Goal: Task Accomplishment & Management: Manage account settings

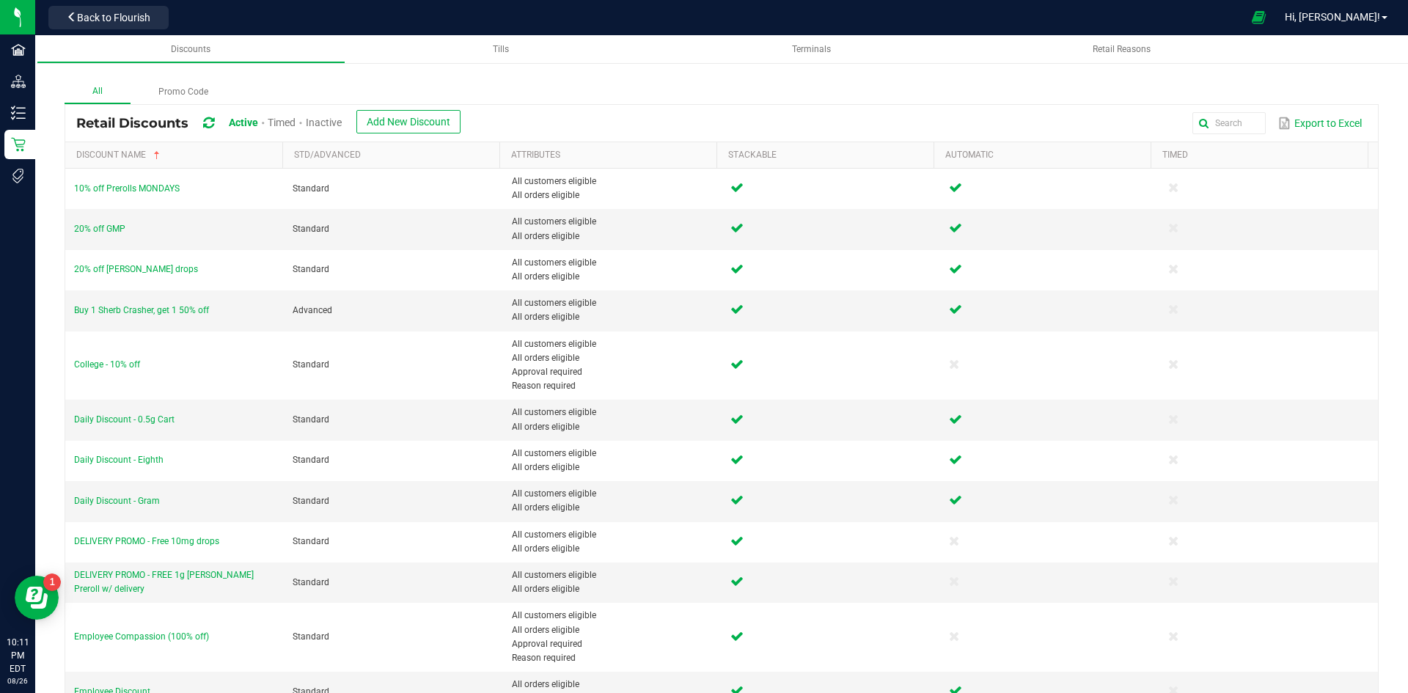
click at [211, 128] on icon at bounding box center [208, 123] width 11 height 13
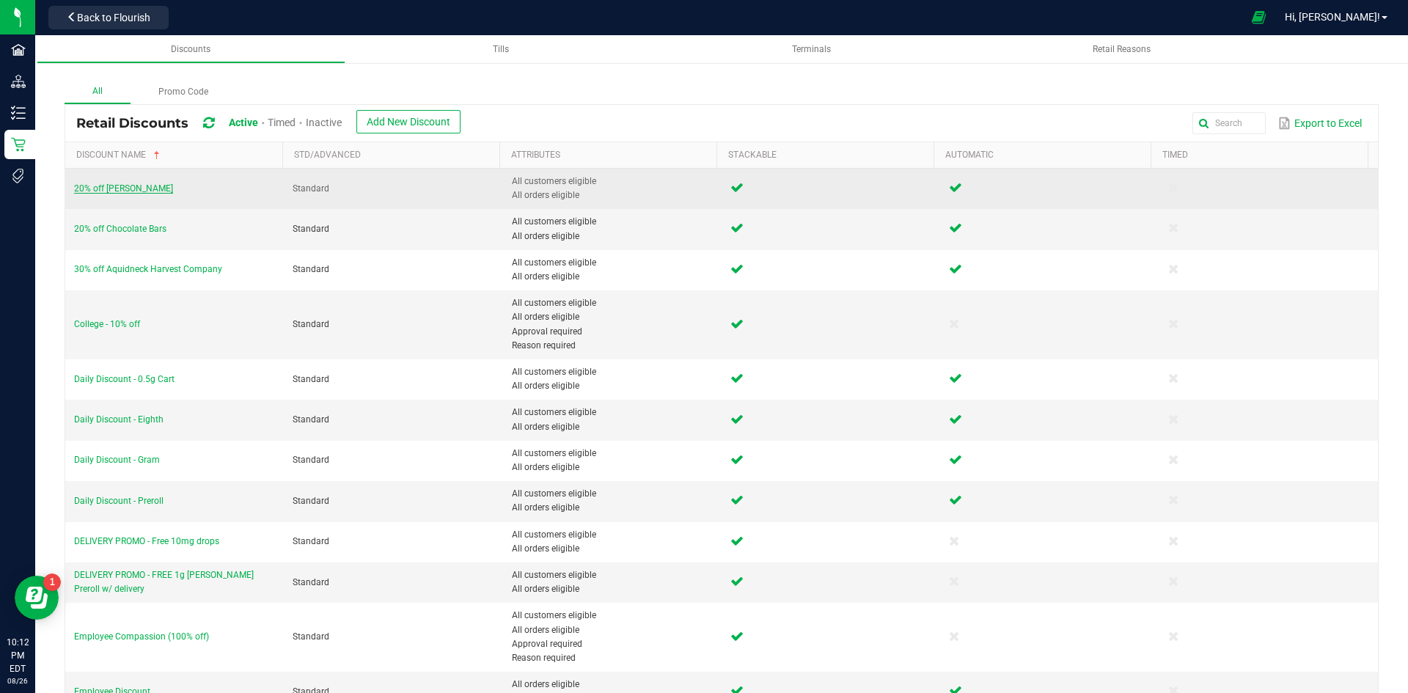
click at [137, 192] on span "20% off [PERSON_NAME]" at bounding box center [123, 188] width 99 height 10
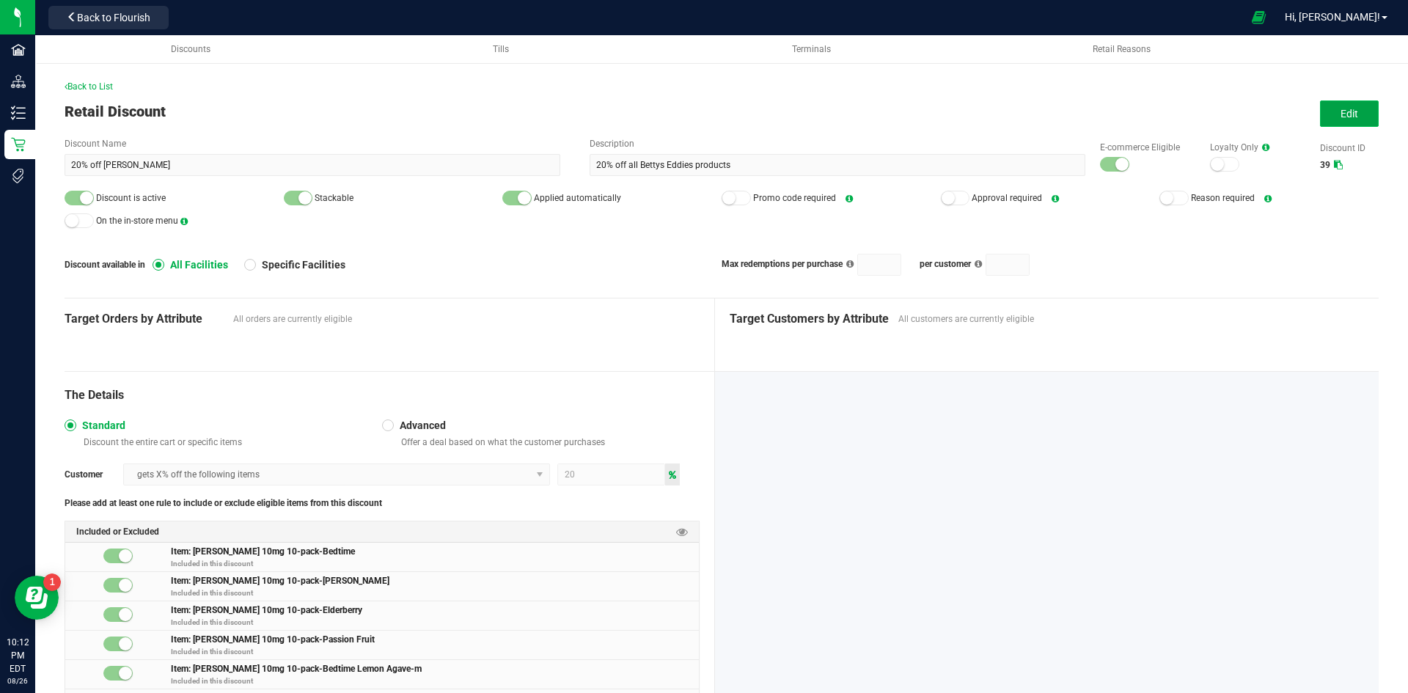
click at [1343, 118] on span "Edit" at bounding box center [1349, 114] width 18 height 12
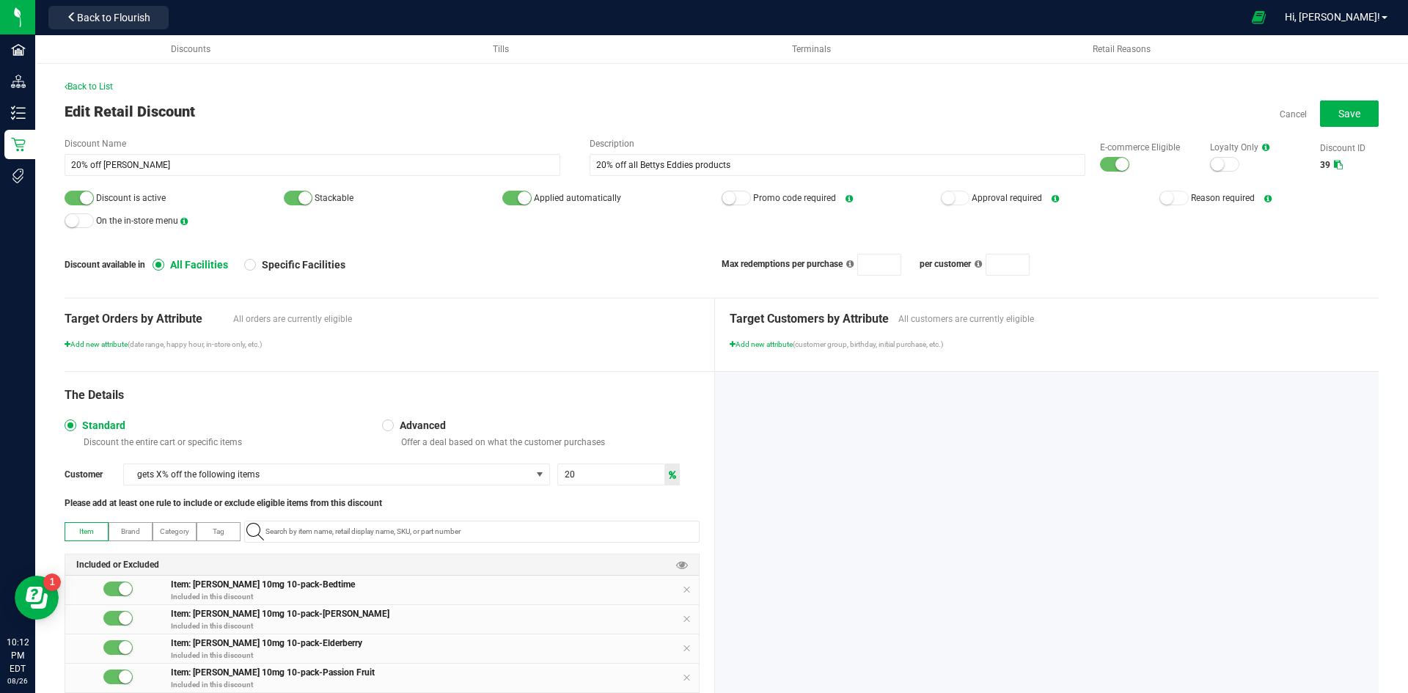
click at [1100, 166] on div at bounding box center [1114, 164] width 29 height 15
click at [87, 200] on small at bounding box center [86, 197] width 13 height 13
click at [1359, 112] on button "Save" at bounding box center [1349, 113] width 59 height 26
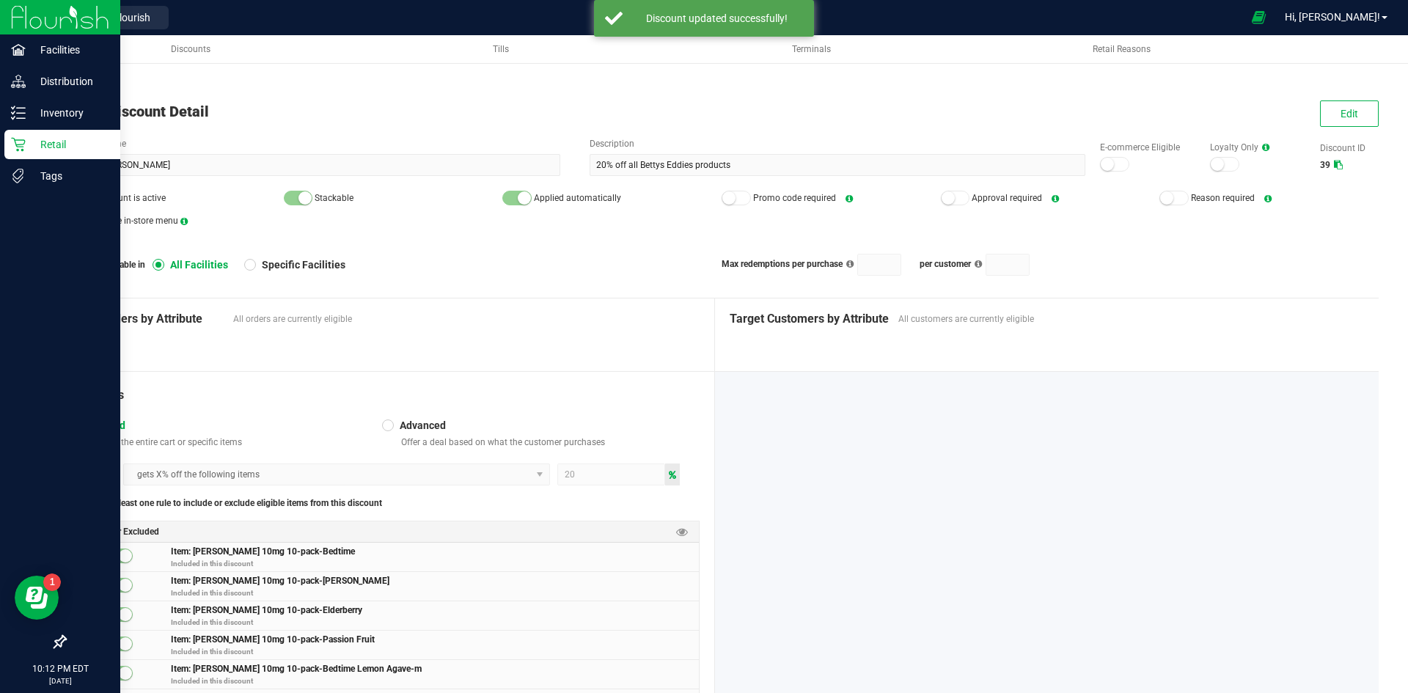
click at [40, 139] on p "Retail" at bounding box center [70, 145] width 88 height 18
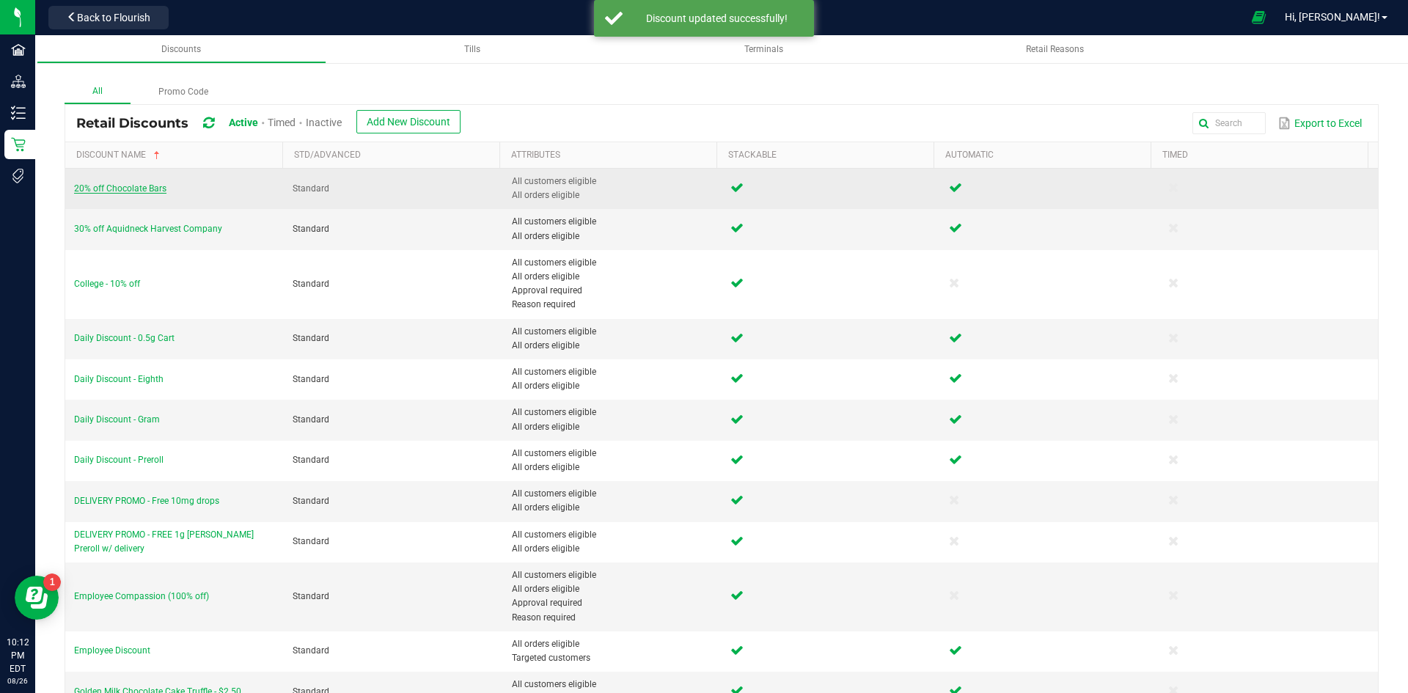
click at [125, 186] on span "20% off Chocolate Bars" at bounding box center [120, 188] width 92 height 10
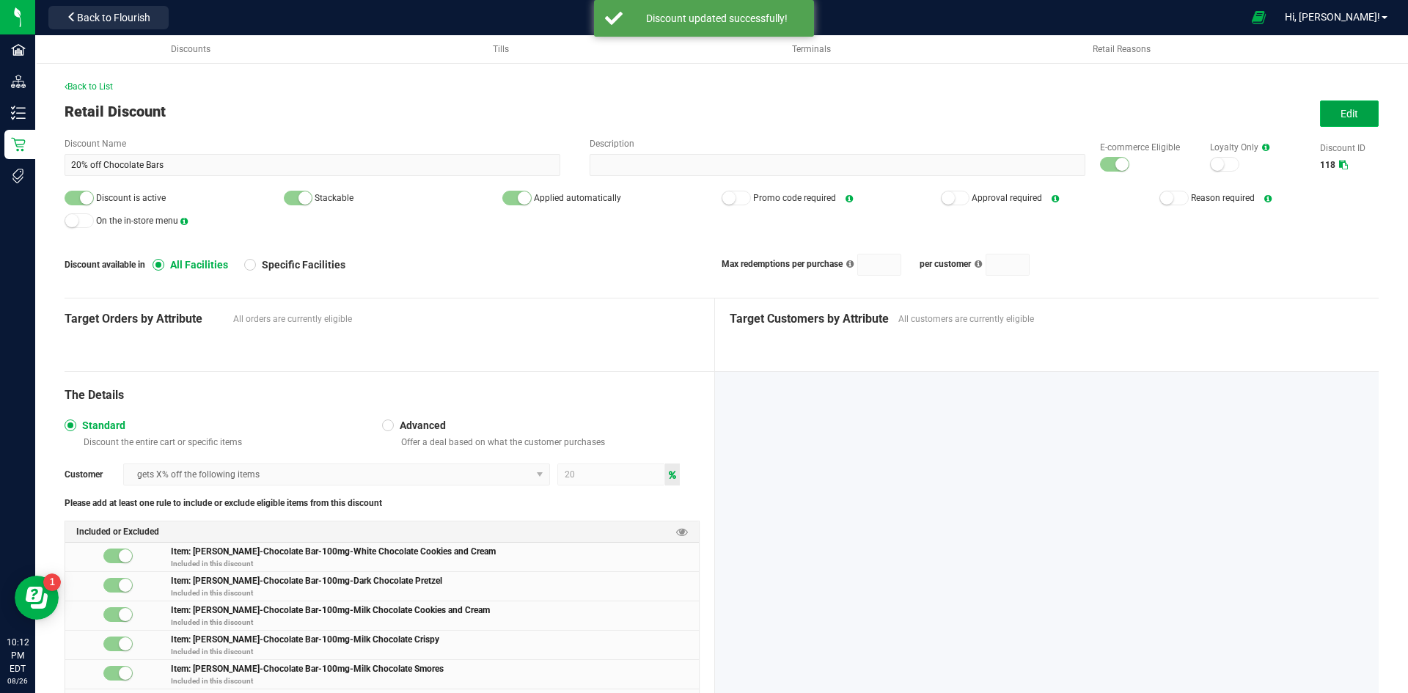
click at [1343, 120] on span "Edit" at bounding box center [1349, 114] width 18 height 12
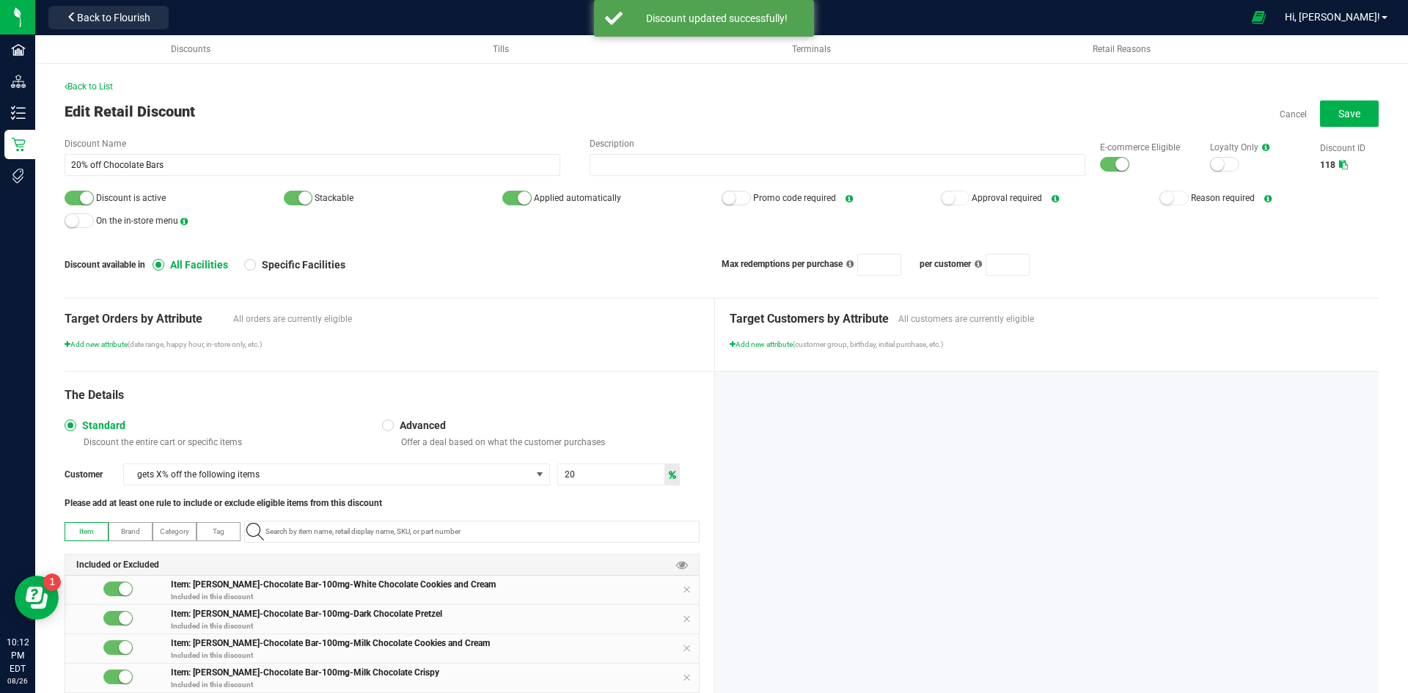
click at [1100, 167] on div at bounding box center [1114, 164] width 29 height 15
click at [90, 193] on small at bounding box center [86, 197] width 13 height 13
click at [1340, 108] on span "Save" at bounding box center [1349, 114] width 22 height 12
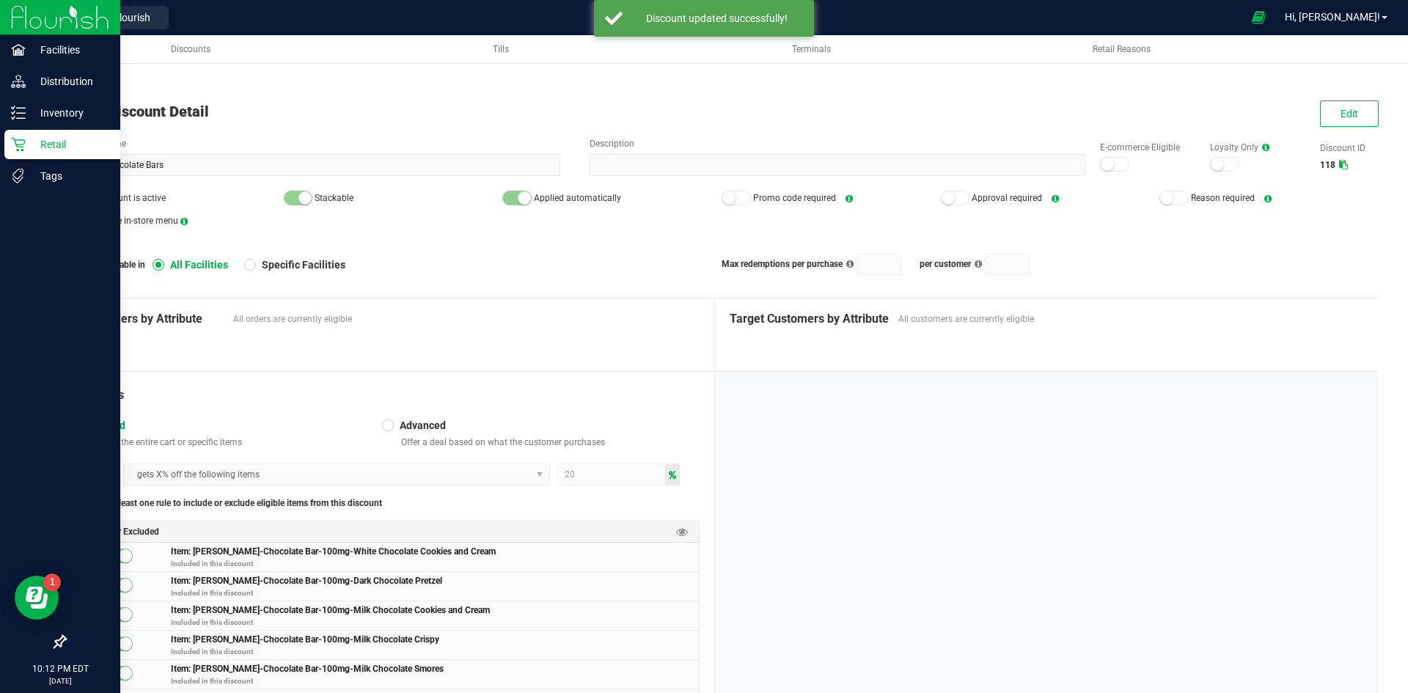
click at [28, 147] on p "Retail" at bounding box center [70, 145] width 88 height 18
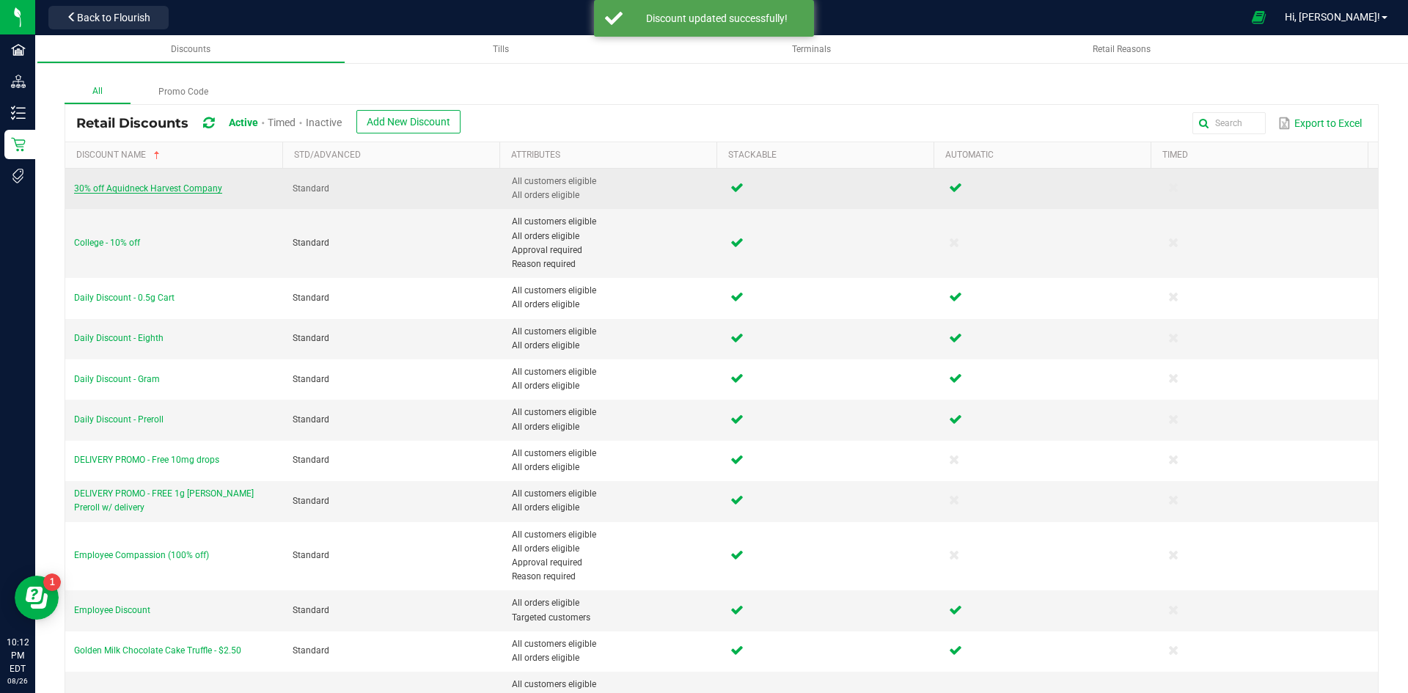
click at [160, 183] on span "30% off Aquidneck Harvest Company" at bounding box center [148, 188] width 148 height 10
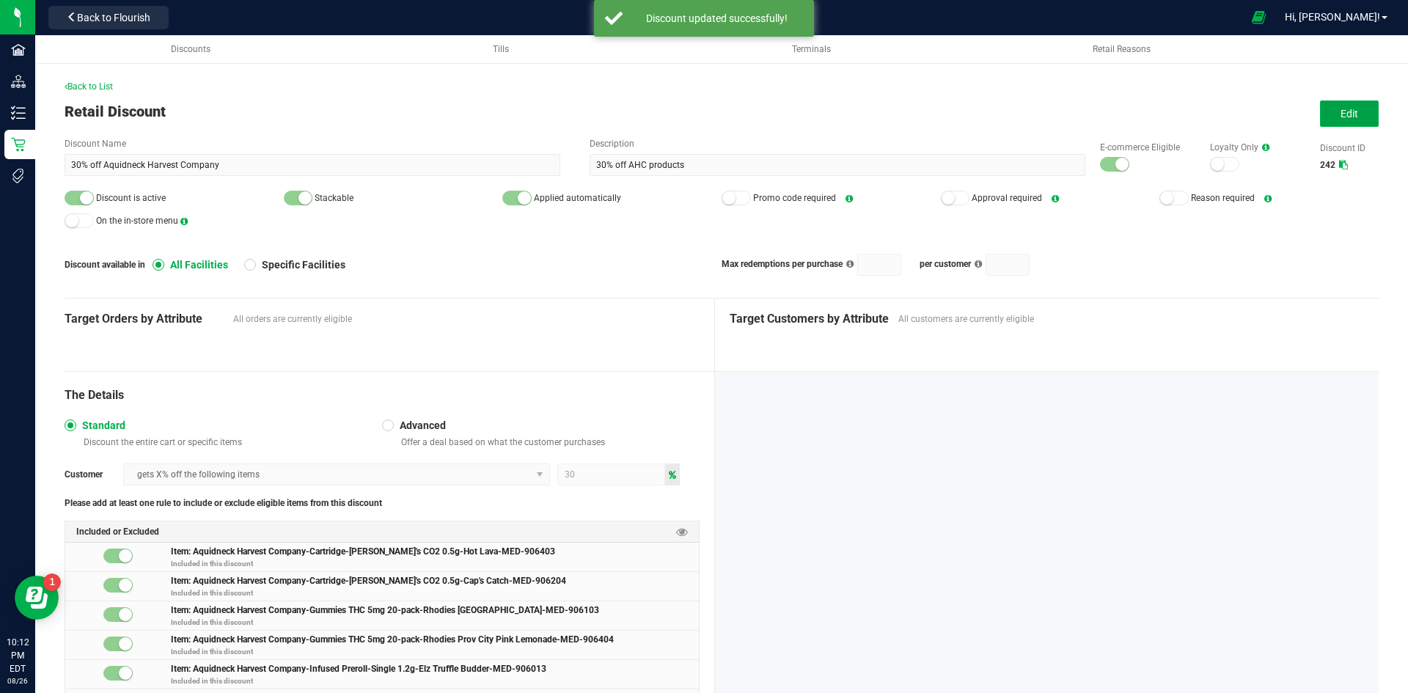
drag, startPoint x: 1333, startPoint y: 106, endPoint x: 1305, endPoint y: 121, distance: 31.8
click at [1333, 106] on button "Edit" at bounding box center [1349, 113] width 59 height 26
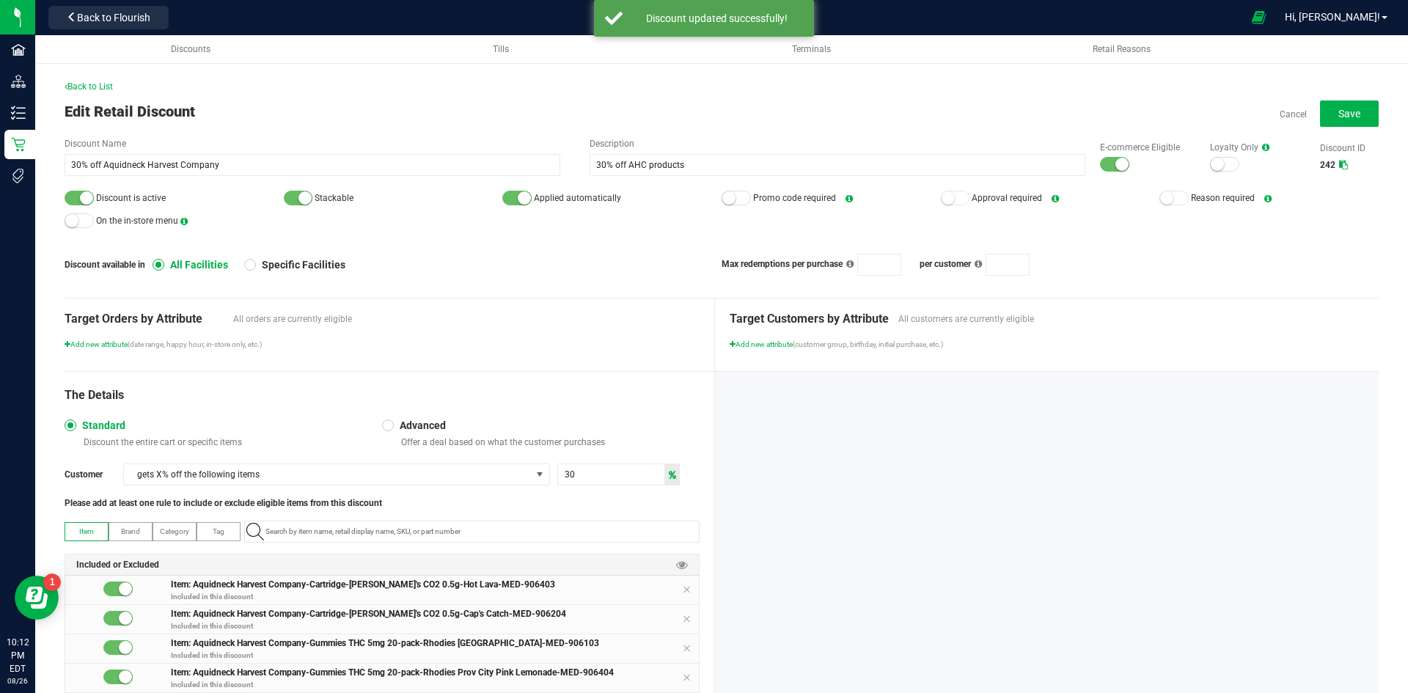
click at [1118, 166] on div "E-commerce Eligible" at bounding box center [1140, 157] width 110 height 32
click at [1100, 166] on div at bounding box center [1114, 164] width 29 height 15
click at [69, 196] on div at bounding box center [79, 198] width 29 height 15
click at [1320, 112] on button "Save" at bounding box center [1349, 113] width 59 height 26
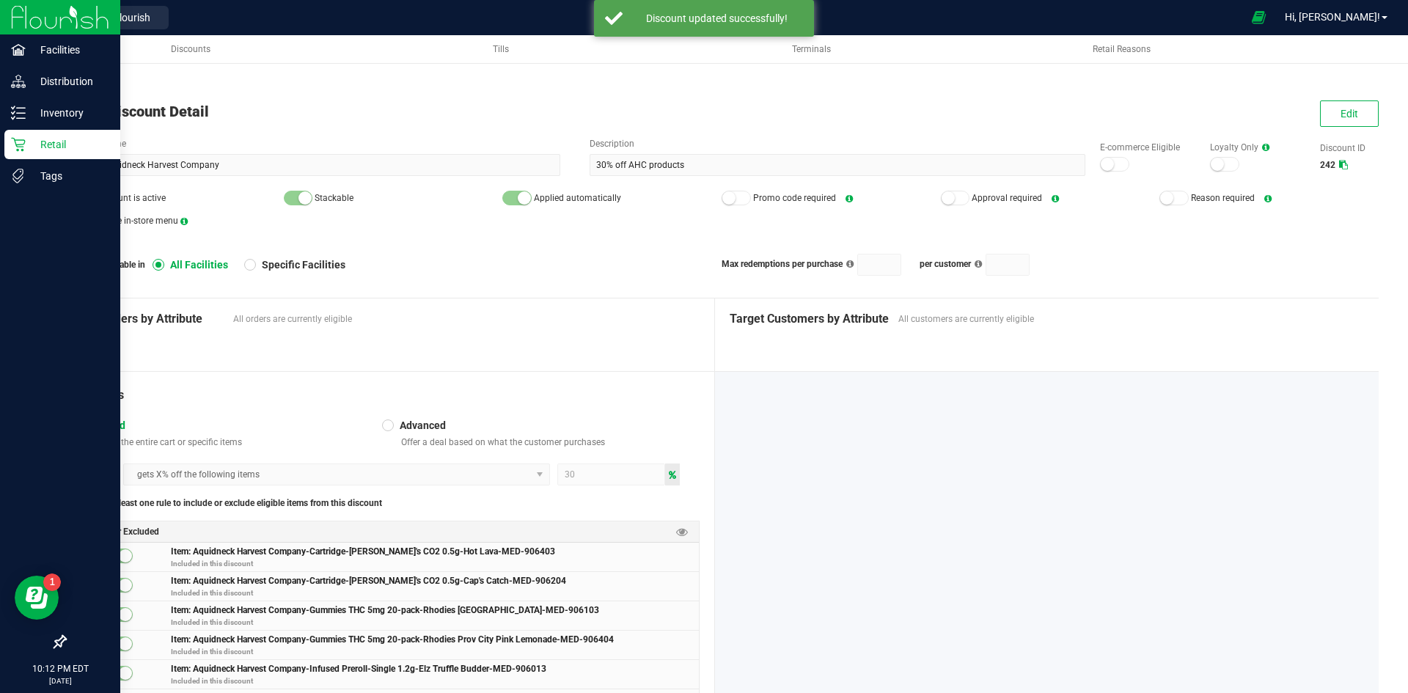
click at [33, 146] on p "Retail" at bounding box center [70, 145] width 88 height 18
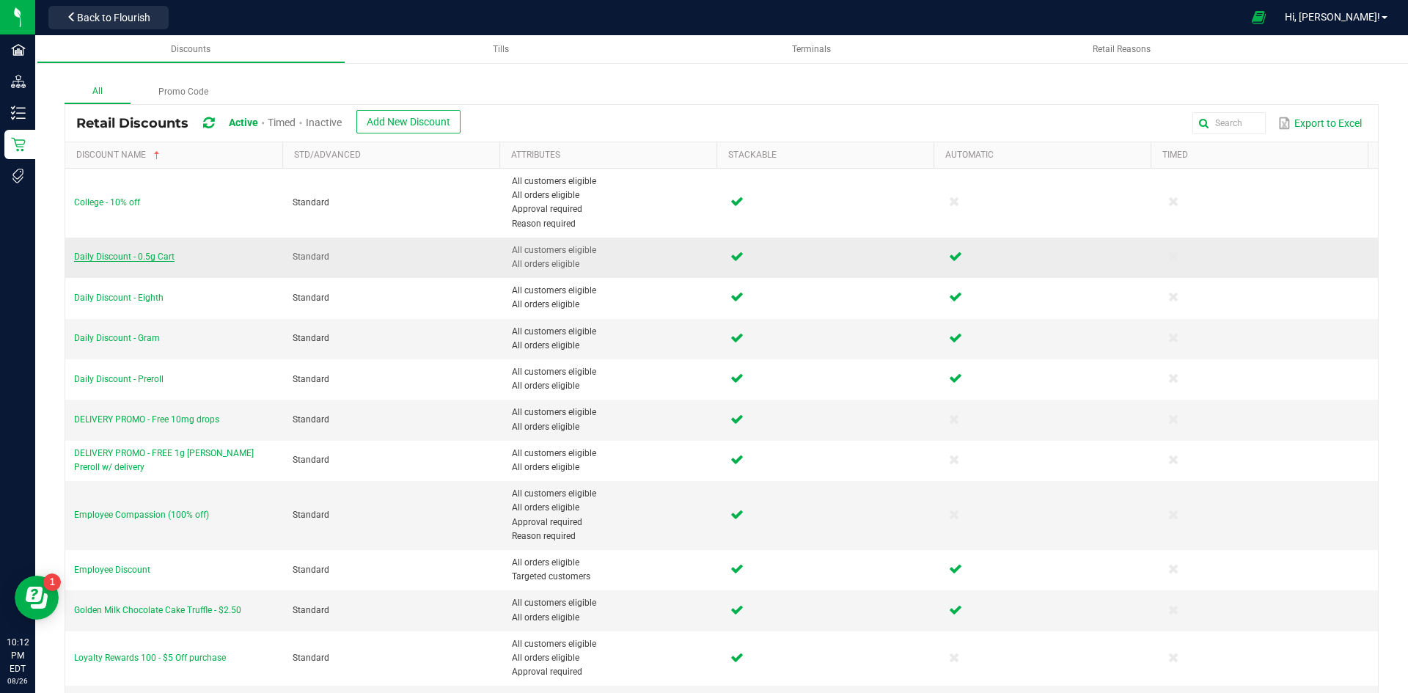
click at [163, 255] on span "Daily Discount - 0.5g Cart" at bounding box center [124, 256] width 100 height 10
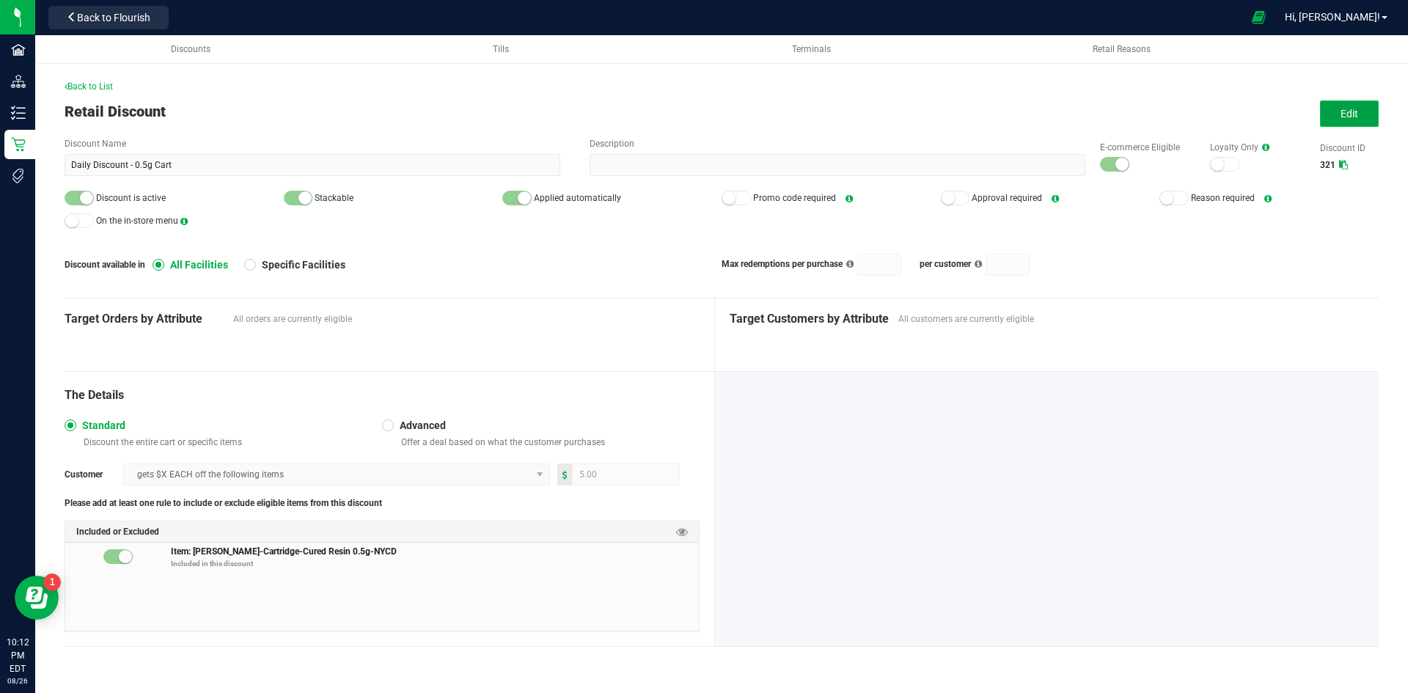
click at [1354, 112] on span "Edit" at bounding box center [1349, 114] width 18 height 12
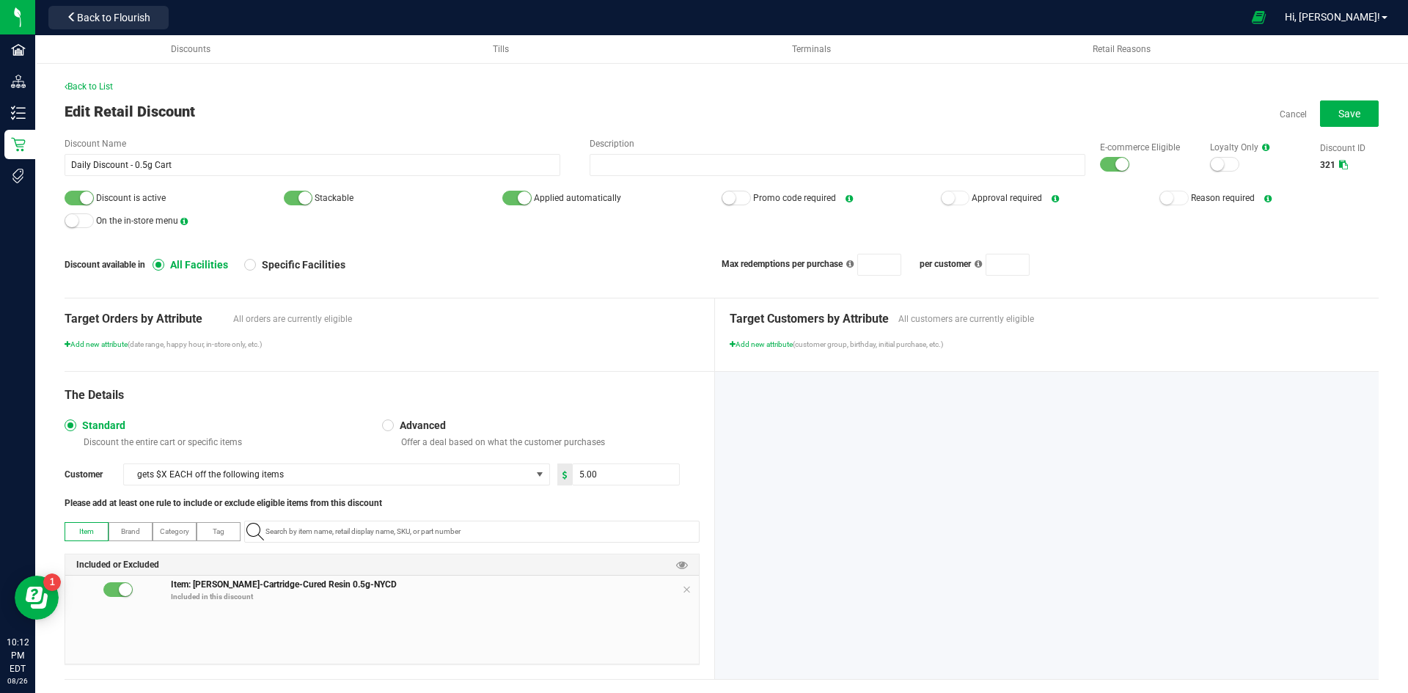
click at [1100, 166] on div at bounding box center [1114, 164] width 29 height 15
click at [68, 201] on div at bounding box center [79, 198] width 29 height 15
click at [1338, 114] on span "Save" at bounding box center [1349, 114] width 22 height 12
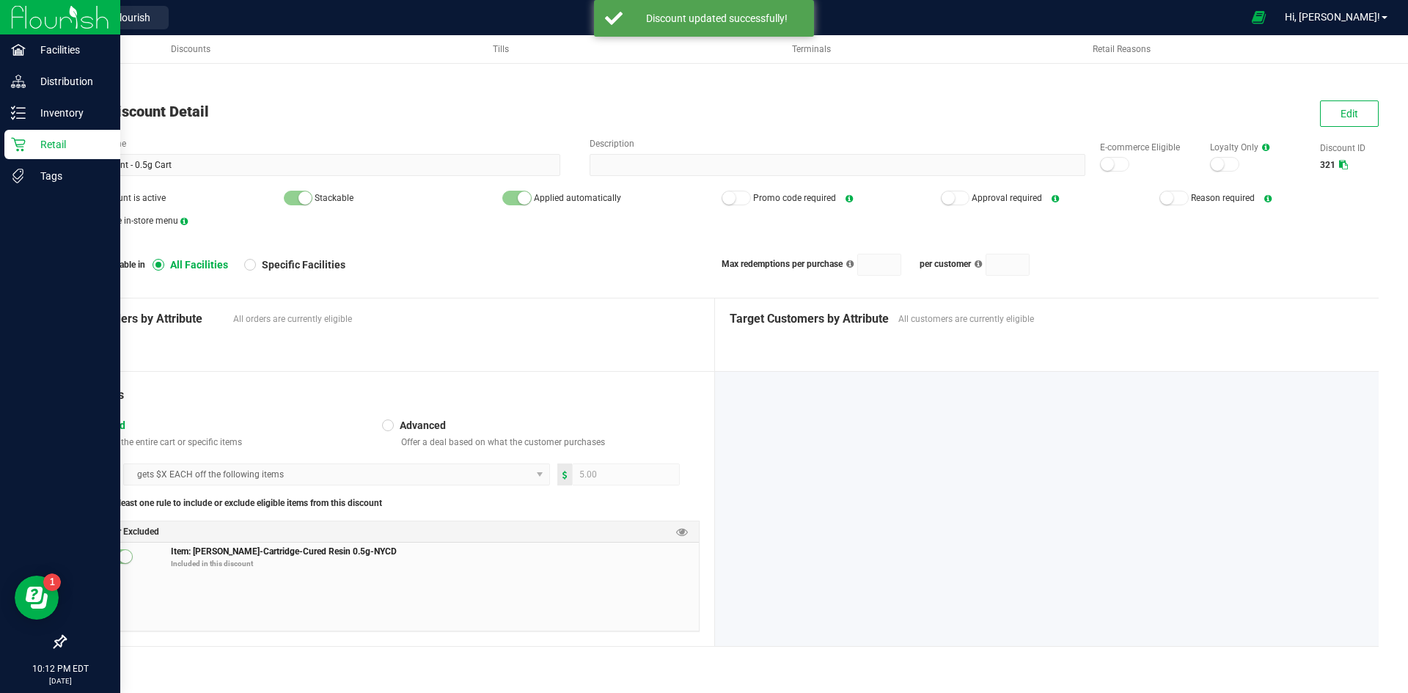
click at [33, 153] on div "Retail" at bounding box center [62, 144] width 116 height 29
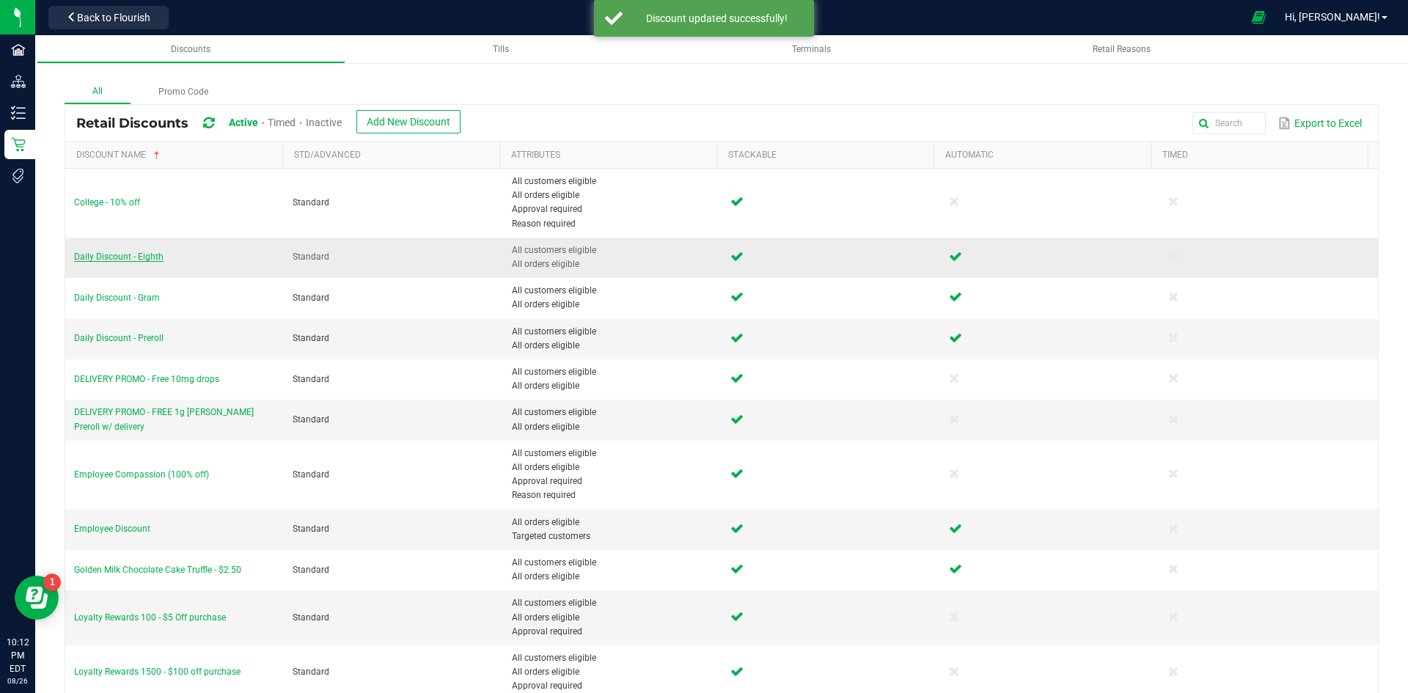
click at [123, 254] on span "Daily Discount - Eighth" at bounding box center [118, 256] width 89 height 10
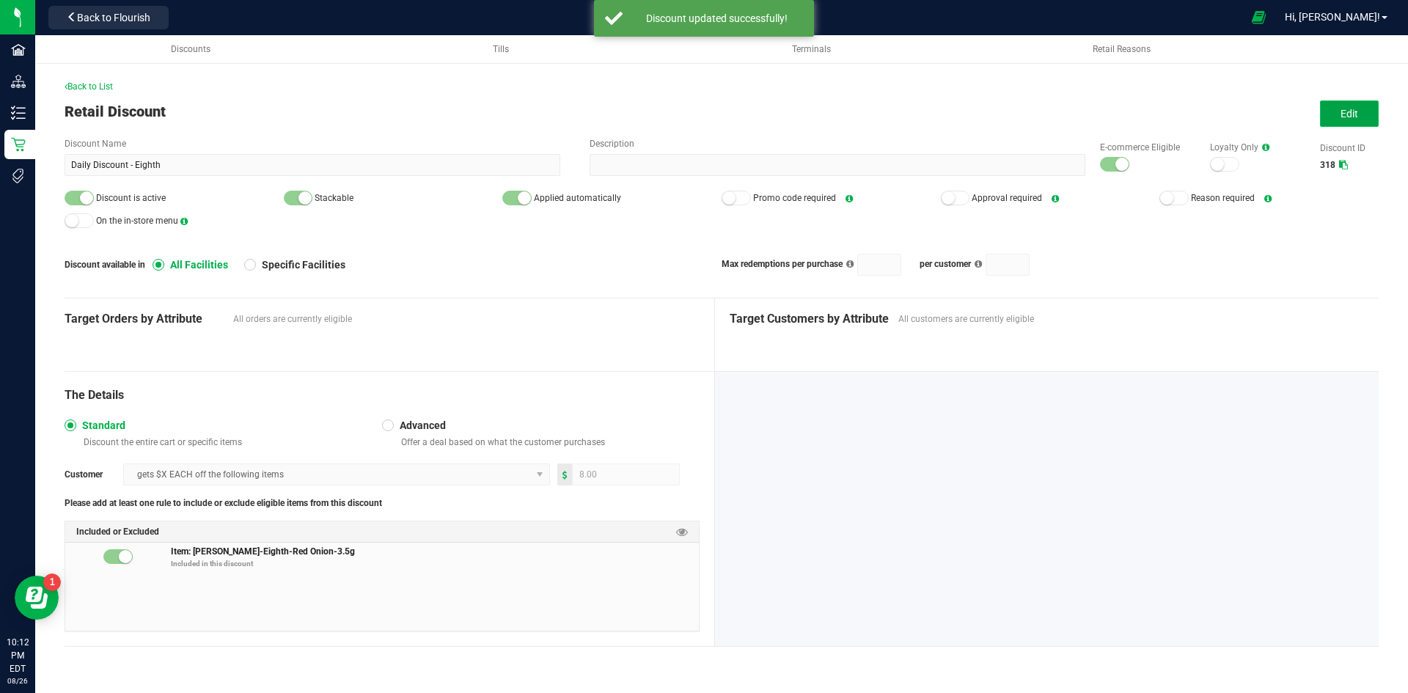
click at [1349, 103] on button "Edit" at bounding box center [1349, 113] width 59 height 26
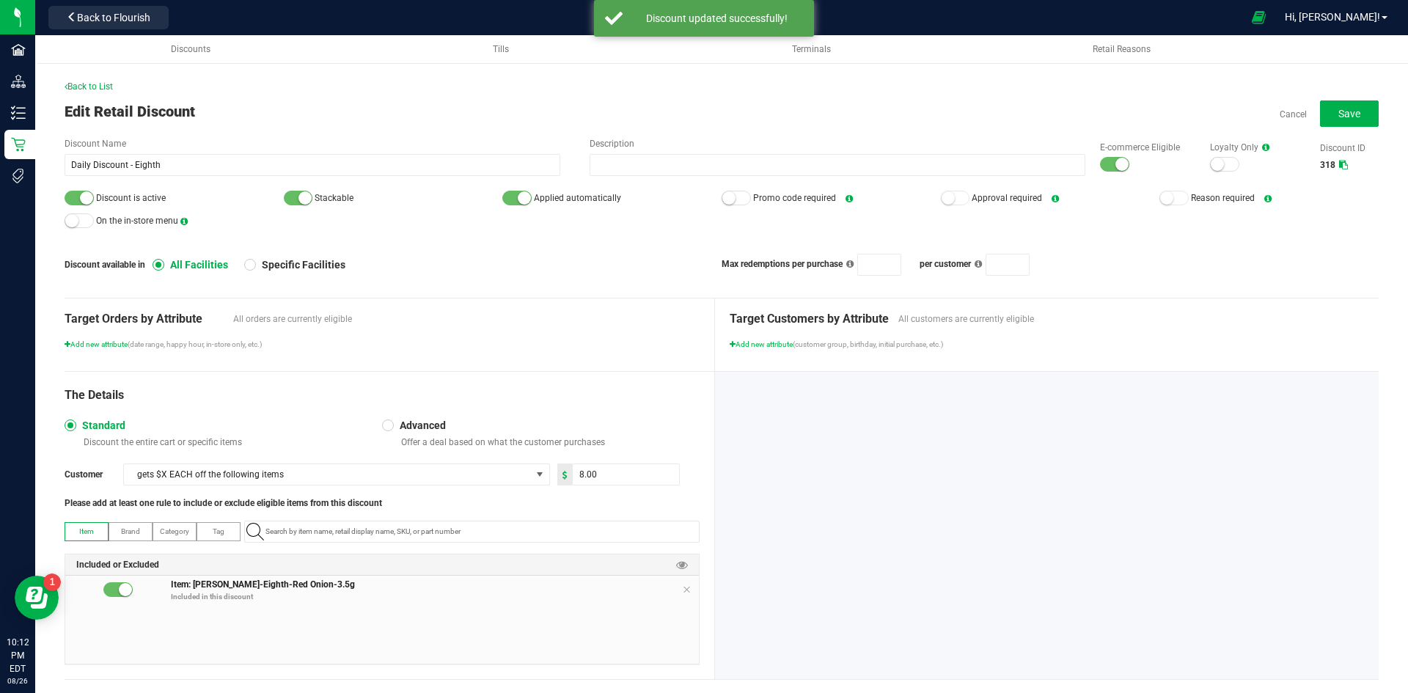
click at [1100, 164] on div at bounding box center [1114, 164] width 29 height 15
click at [86, 202] on small at bounding box center [86, 197] width 13 height 13
click at [1354, 107] on button "Save" at bounding box center [1349, 113] width 59 height 26
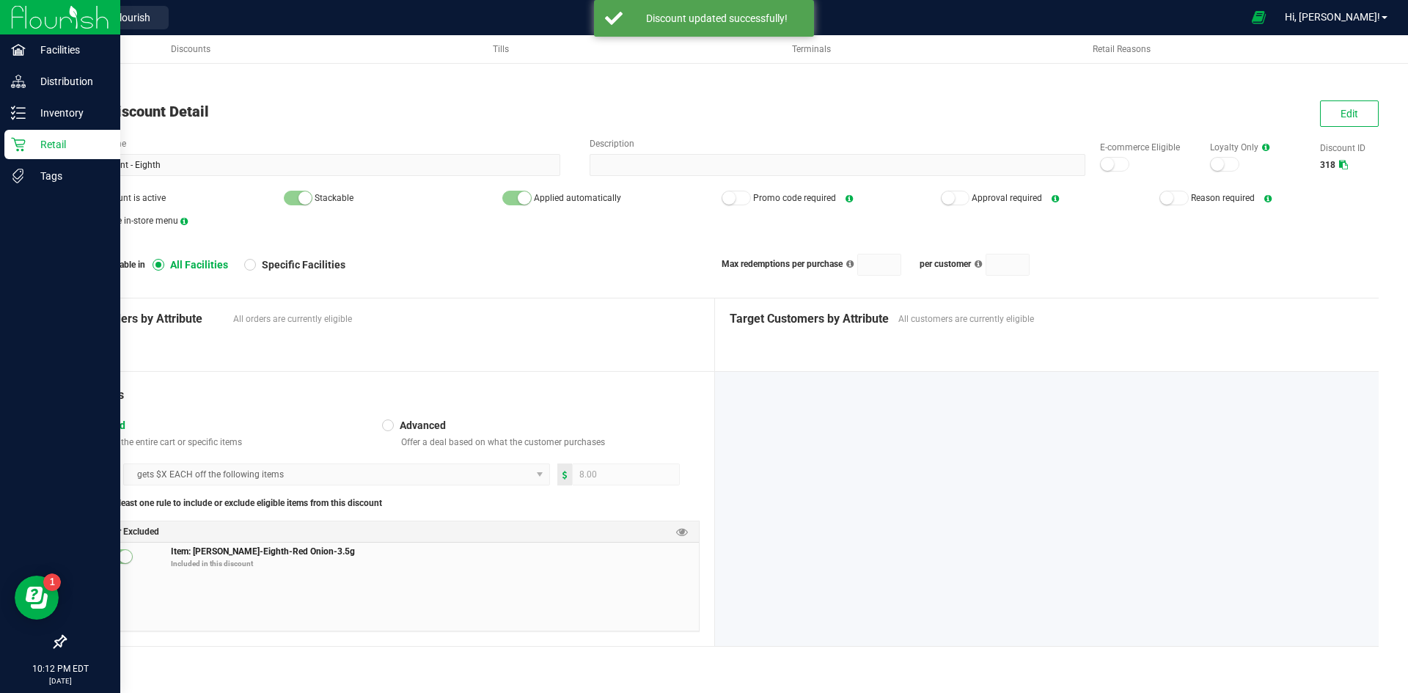
click at [18, 144] on icon at bounding box center [18, 144] width 15 height 15
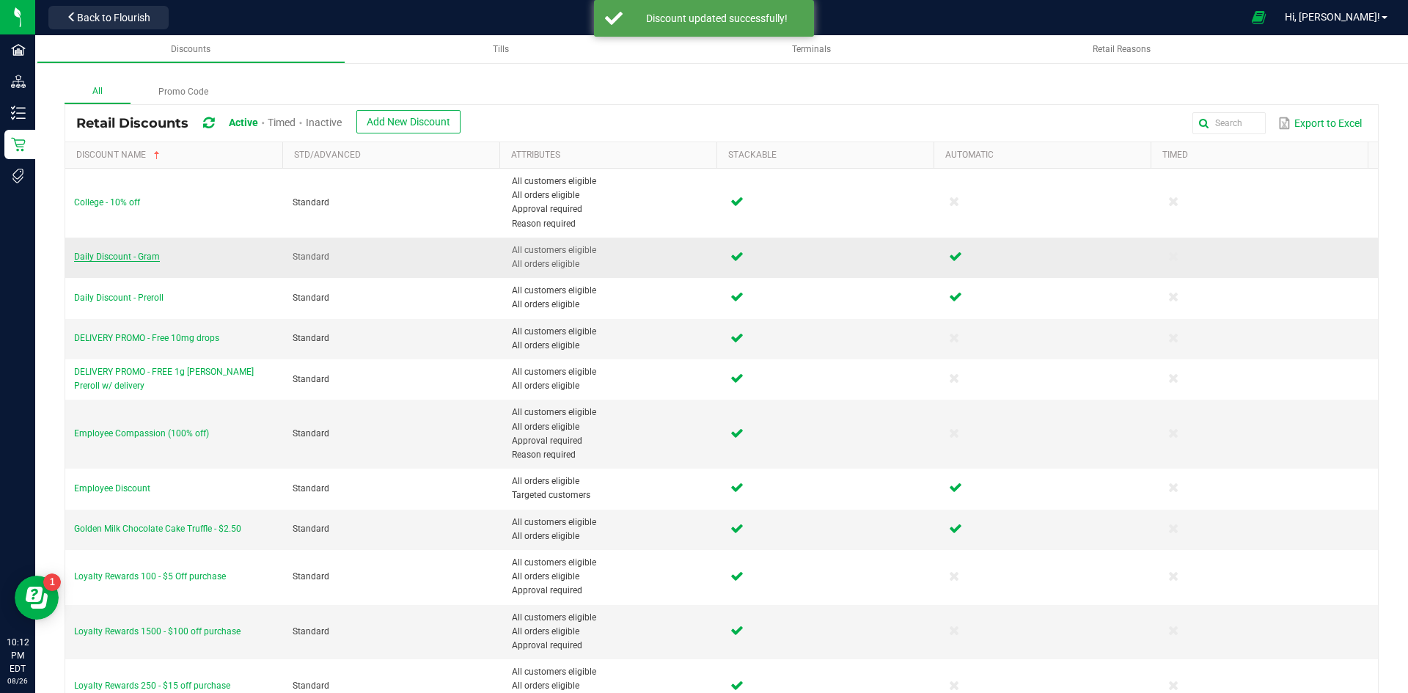
click at [133, 254] on span "Daily Discount - Gram" at bounding box center [117, 256] width 86 height 10
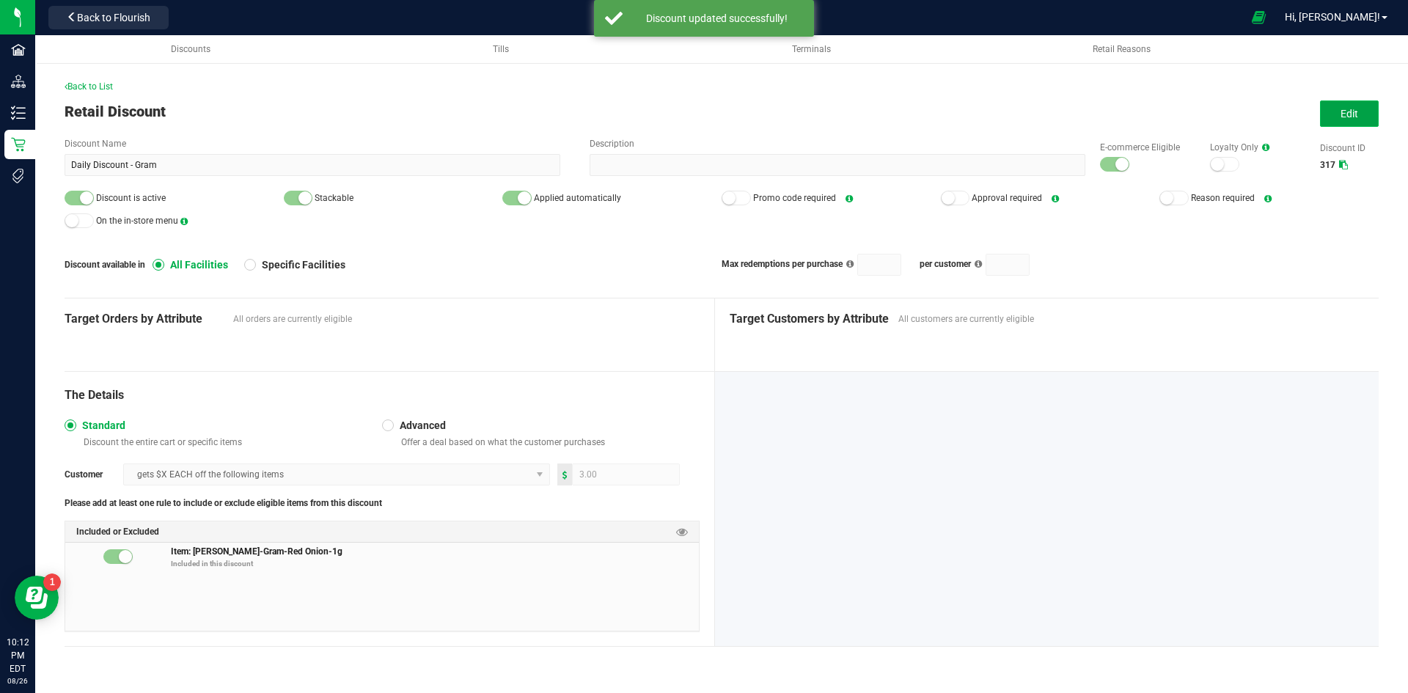
click at [1344, 109] on span "Edit" at bounding box center [1349, 114] width 18 height 12
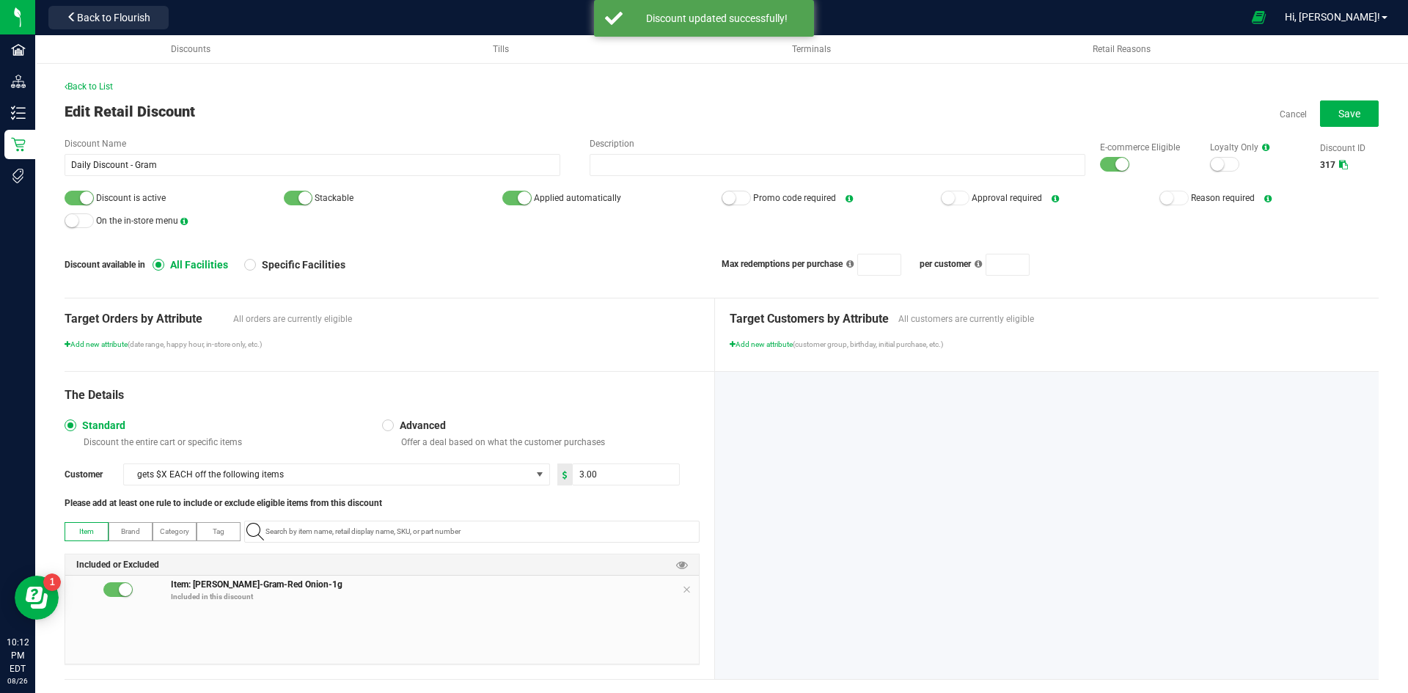
click at [1107, 171] on div at bounding box center [1114, 164] width 29 height 15
click at [82, 197] on small at bounding box center [86, 197] width 13 height 13
click at [1325, 114] on button "Save" at bounding box center [1349, 113] width 59 height 26
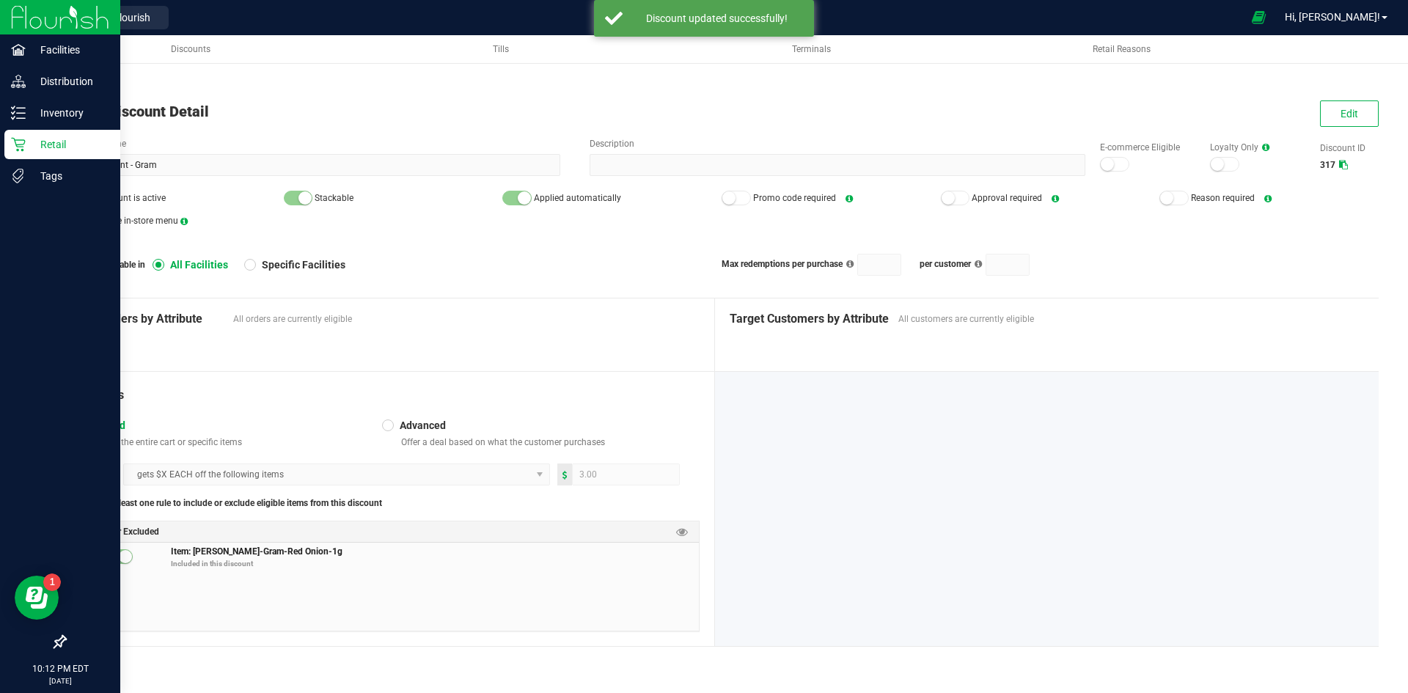
click at [35, 145] on p "Retail" at bounding box center [70, 145] width 88 height 18
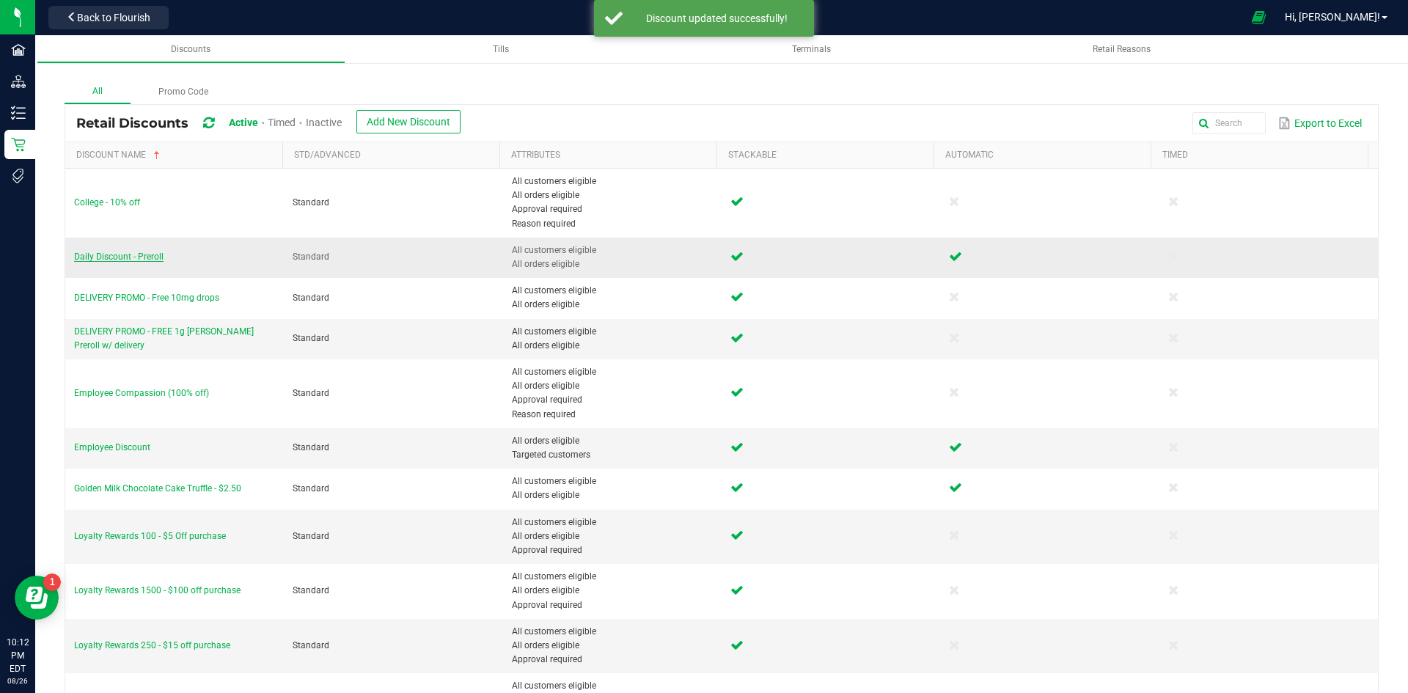
click at [137, 254] on span "Daily Discount - Preroll" at bounding box center [118, 256] width 89 height 10
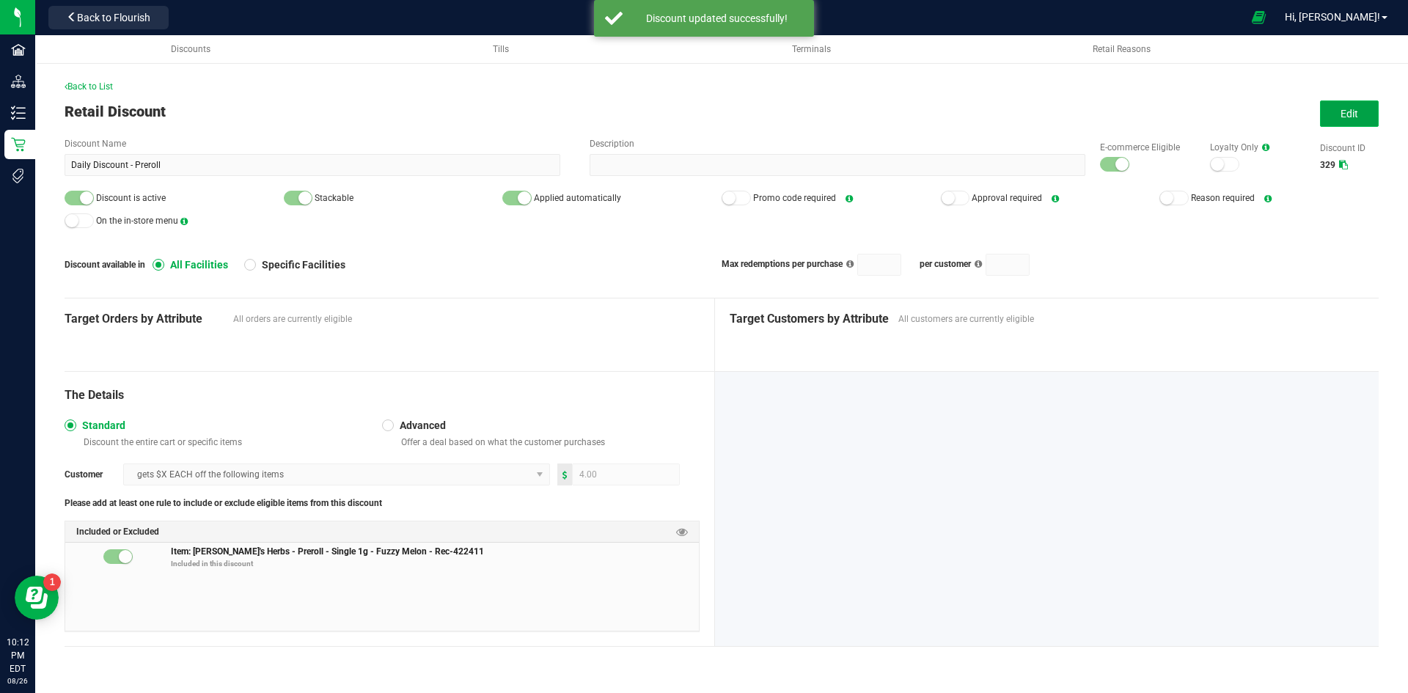
click at [1326, 119] on button "Edit" at bounding box center [1349, 113] width 59 height 26
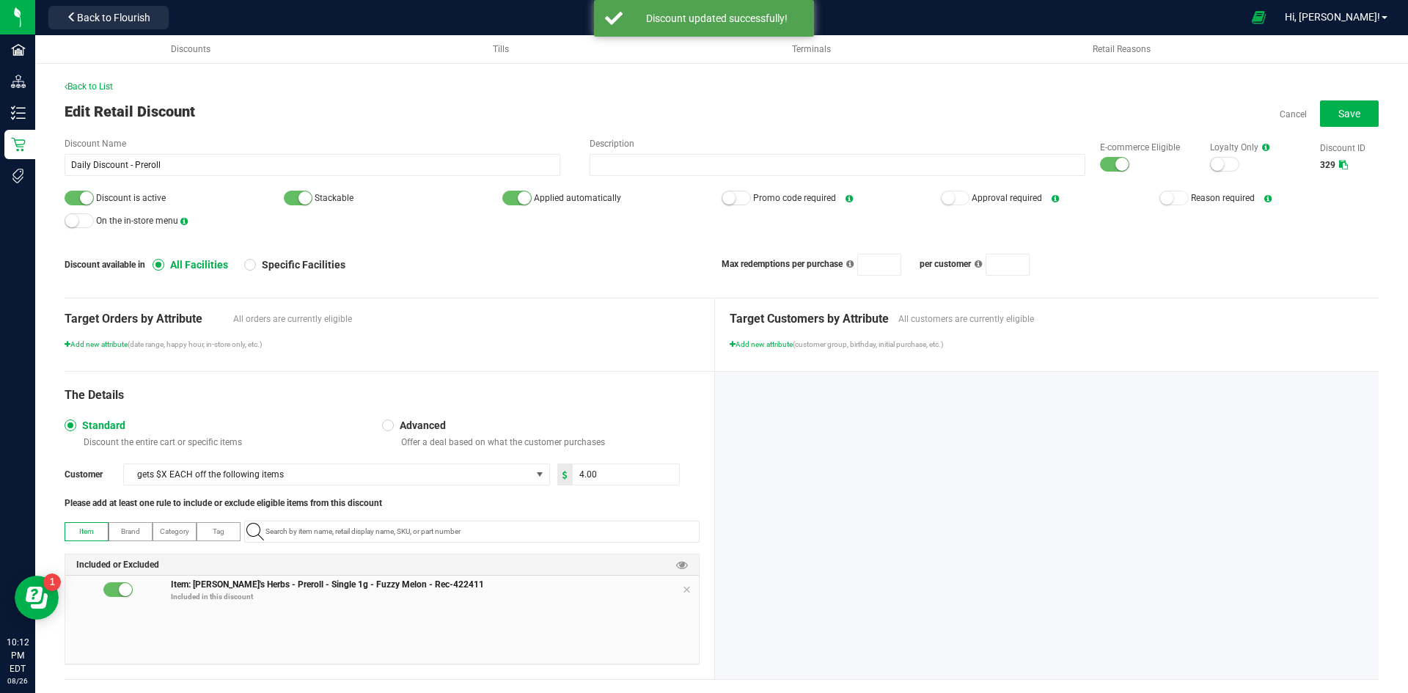
click at [1102, 167] on div at bounding box center [1114, 164] width 29 height 15
click at [70, 201] on div at bounding box center [79, 198] width 29 height 15
click at [1346, 113] on span "Save" at bounding box center [1349, 114] width 22 height 12
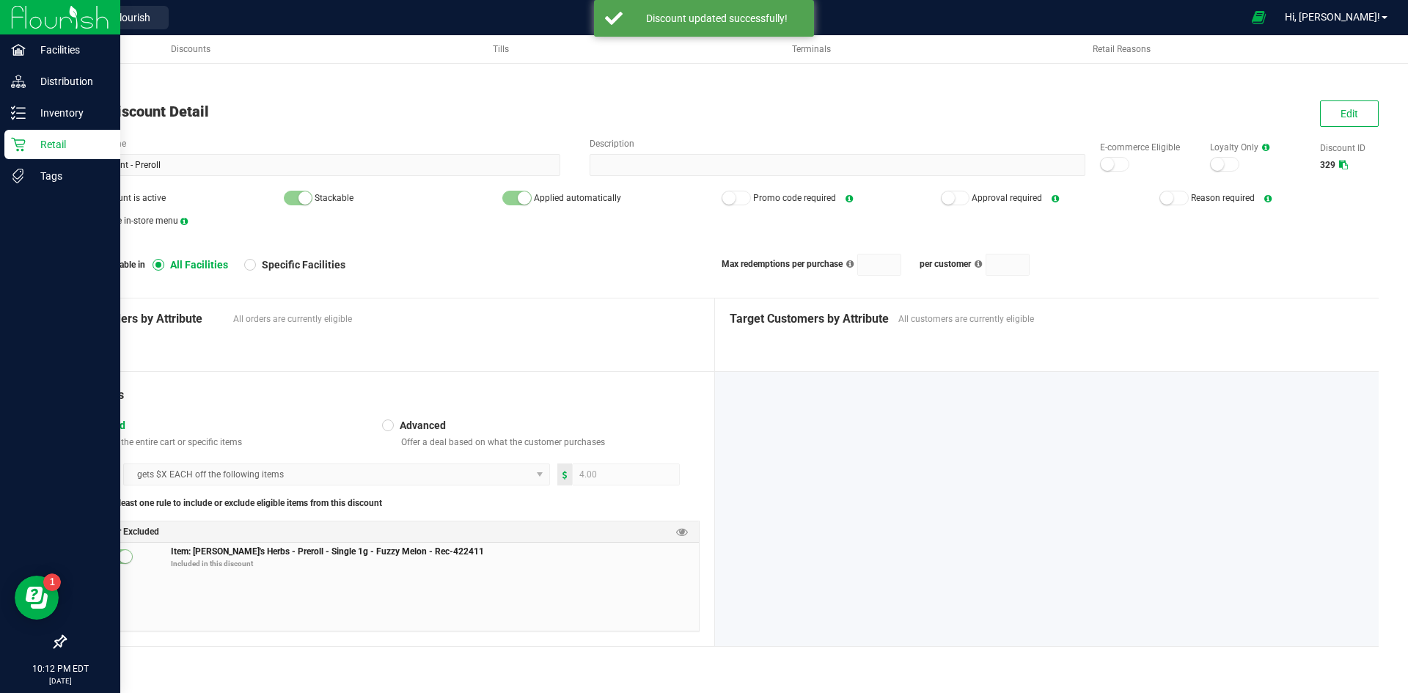
click at [33, 153] on div "Retail" at bounding box center [62, 144] width 116 height 29
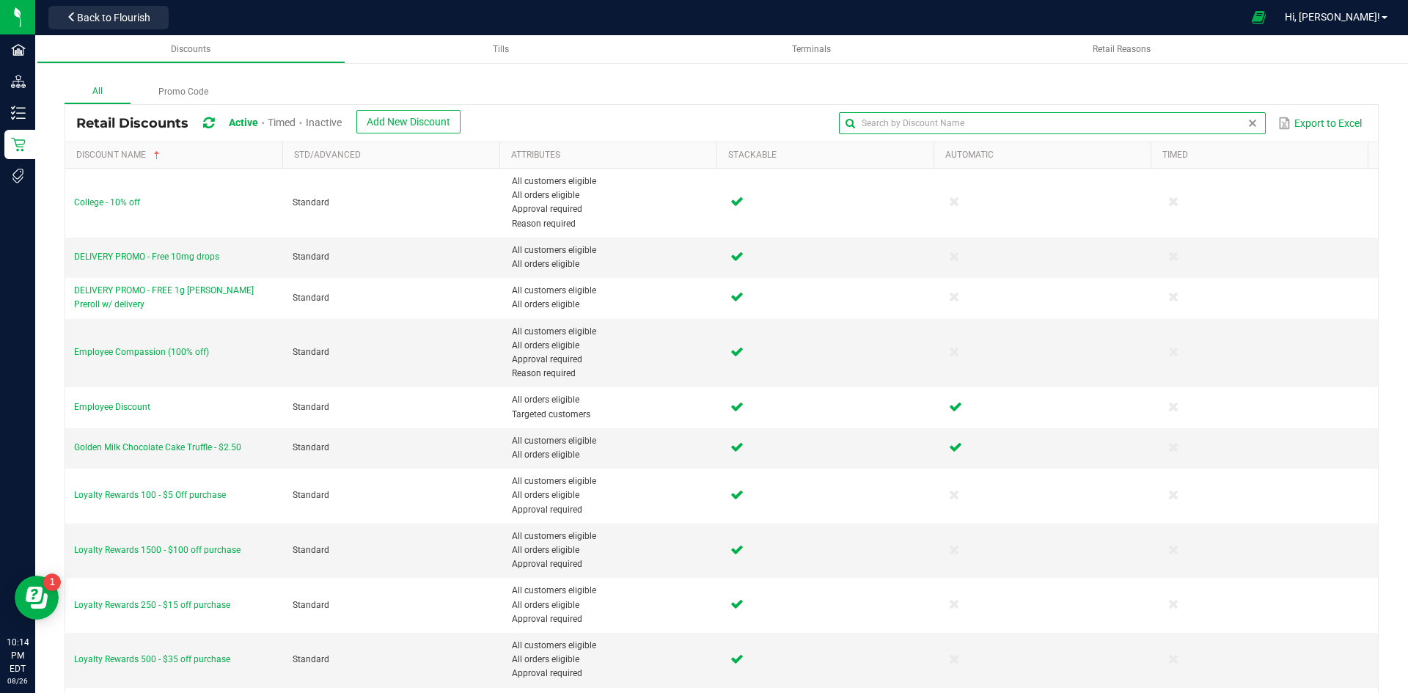
click at [1249, 131] on input "text" at bounding box center [1052, 123] width 426 height 22
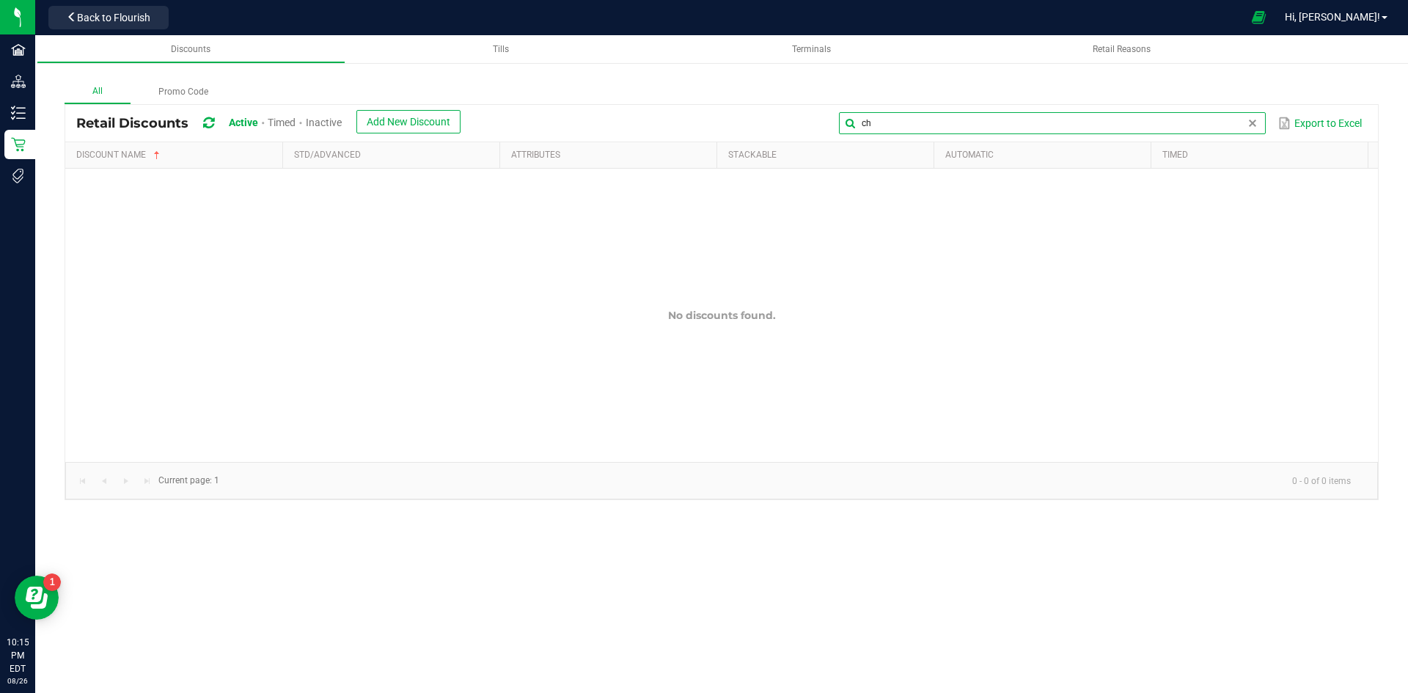
type input "c"
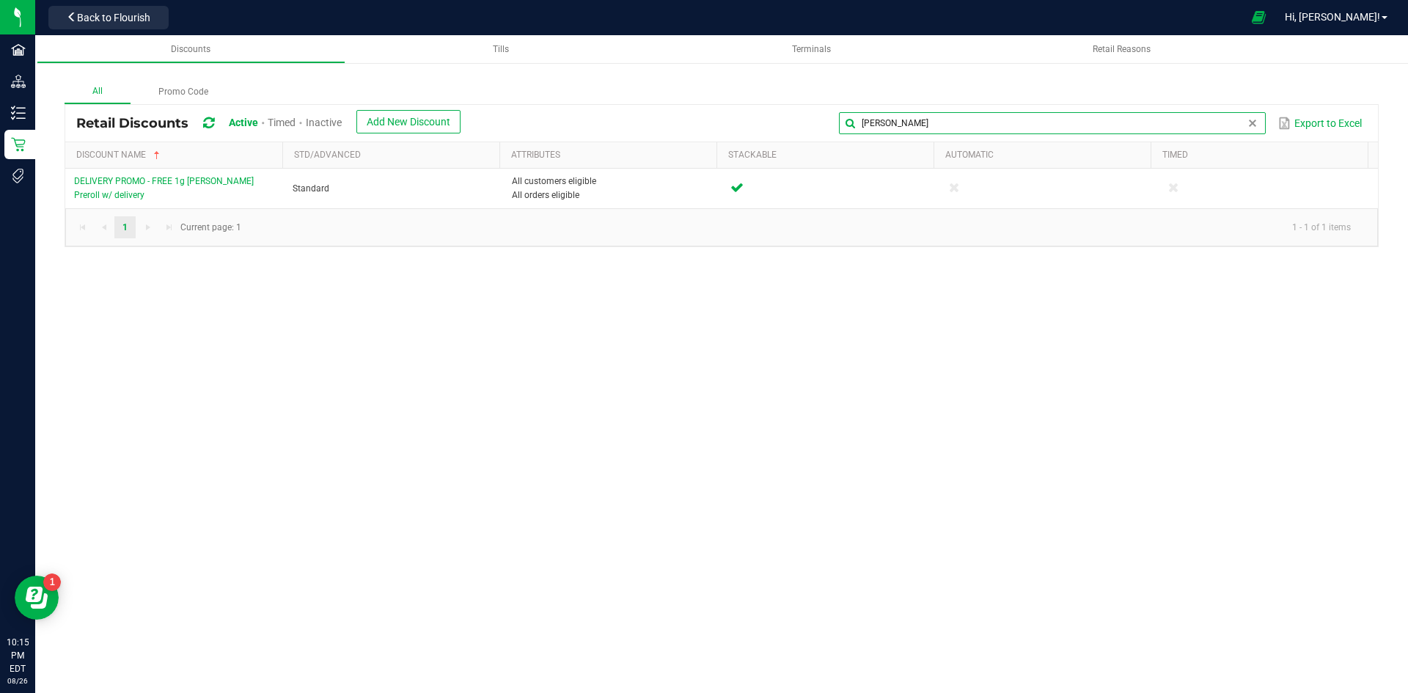
type input "slater"
click at [320, 122] on span "Inactive" at bounding box center [324, 123] width 36 height 12
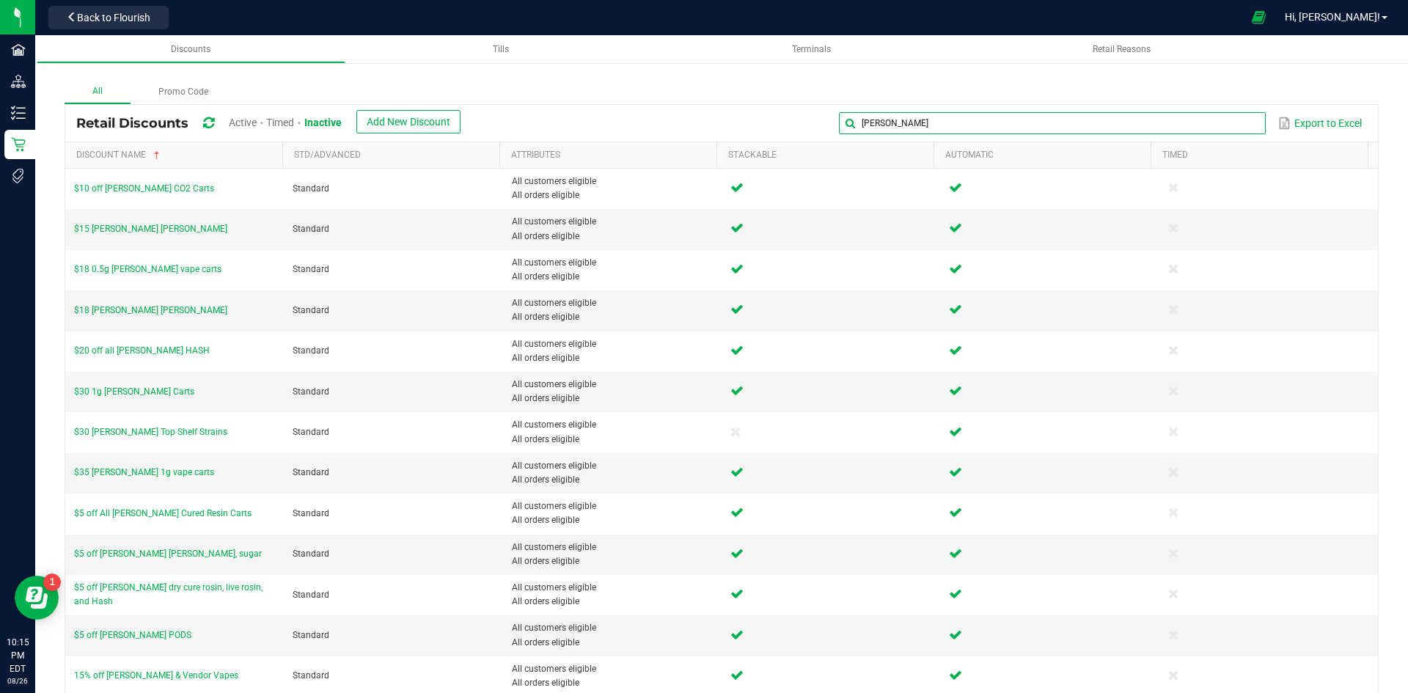
click at [1215, 121] on input "slater" at bounding box center [1052, 123] width 426 height 22
type input "chews"
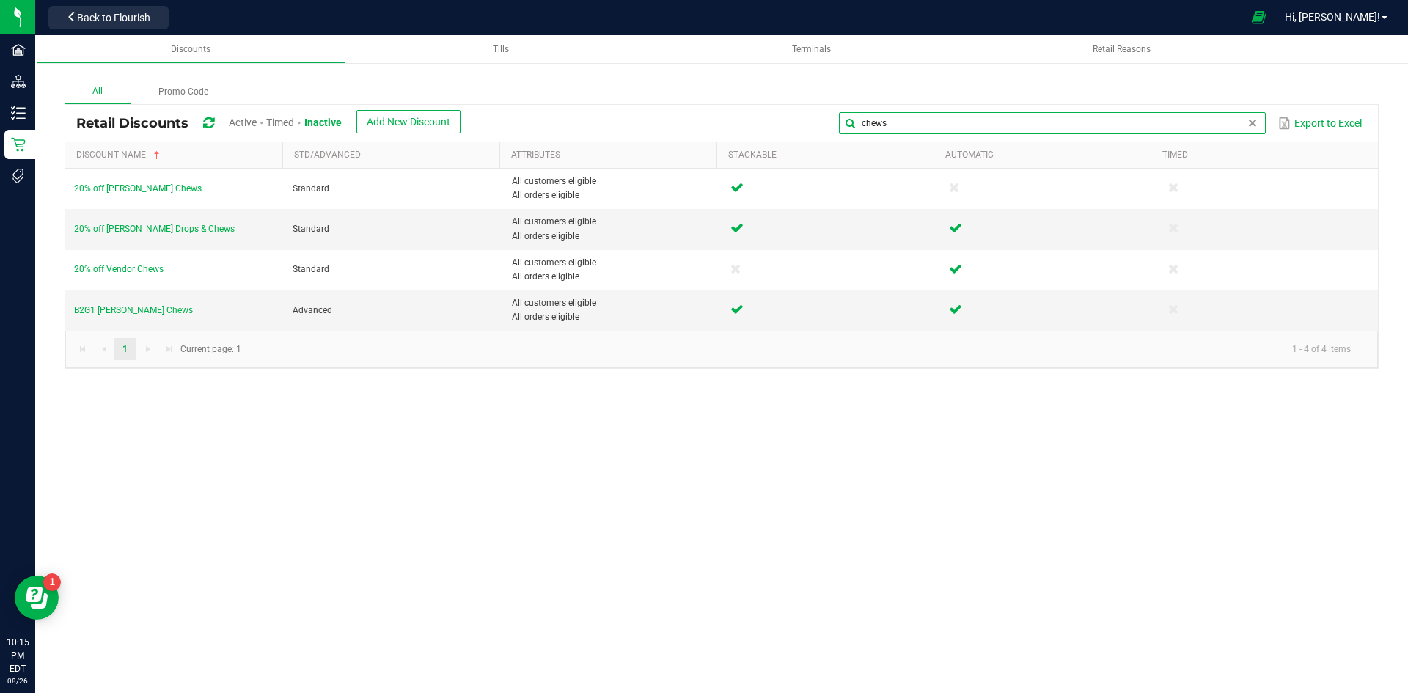
click at [933, 131] on input "chews" at bounding box center [1052, 123] width 426 height 22
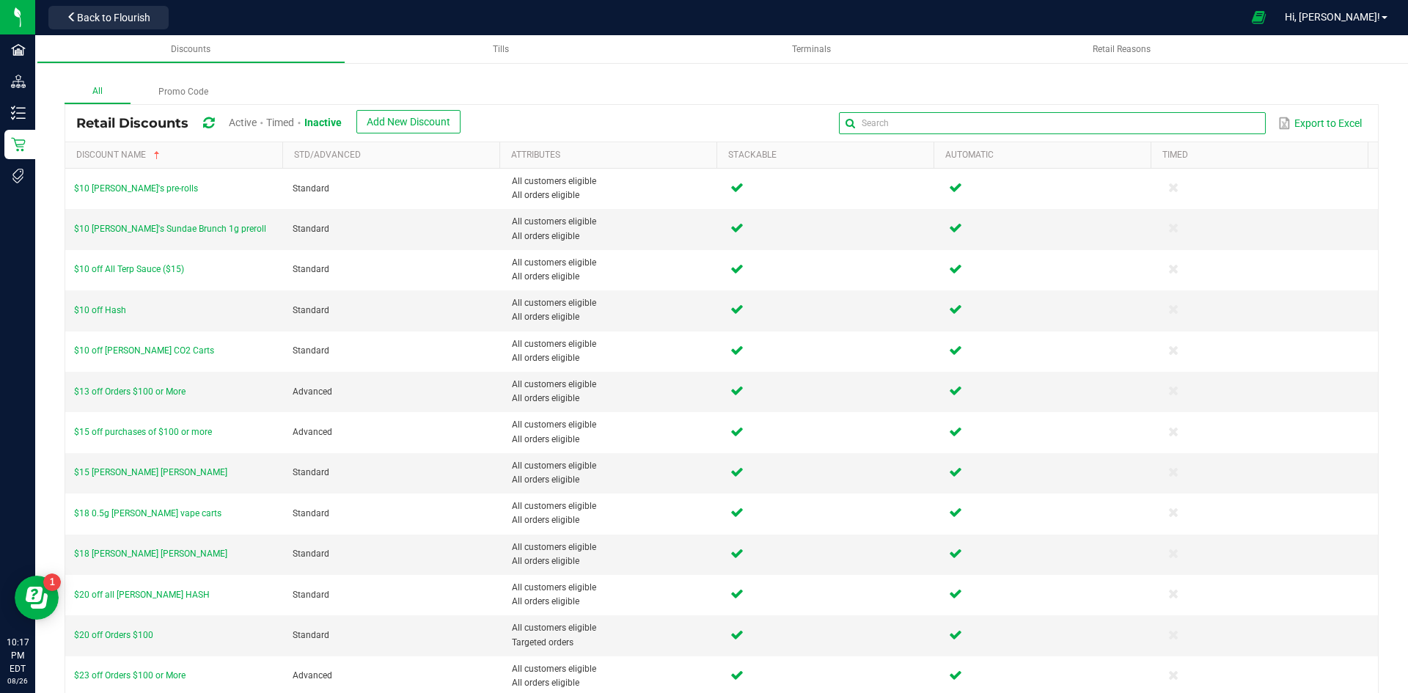
click at [1204, 125] on input "text" at bounding box center [1052, 123] width 426 height 22
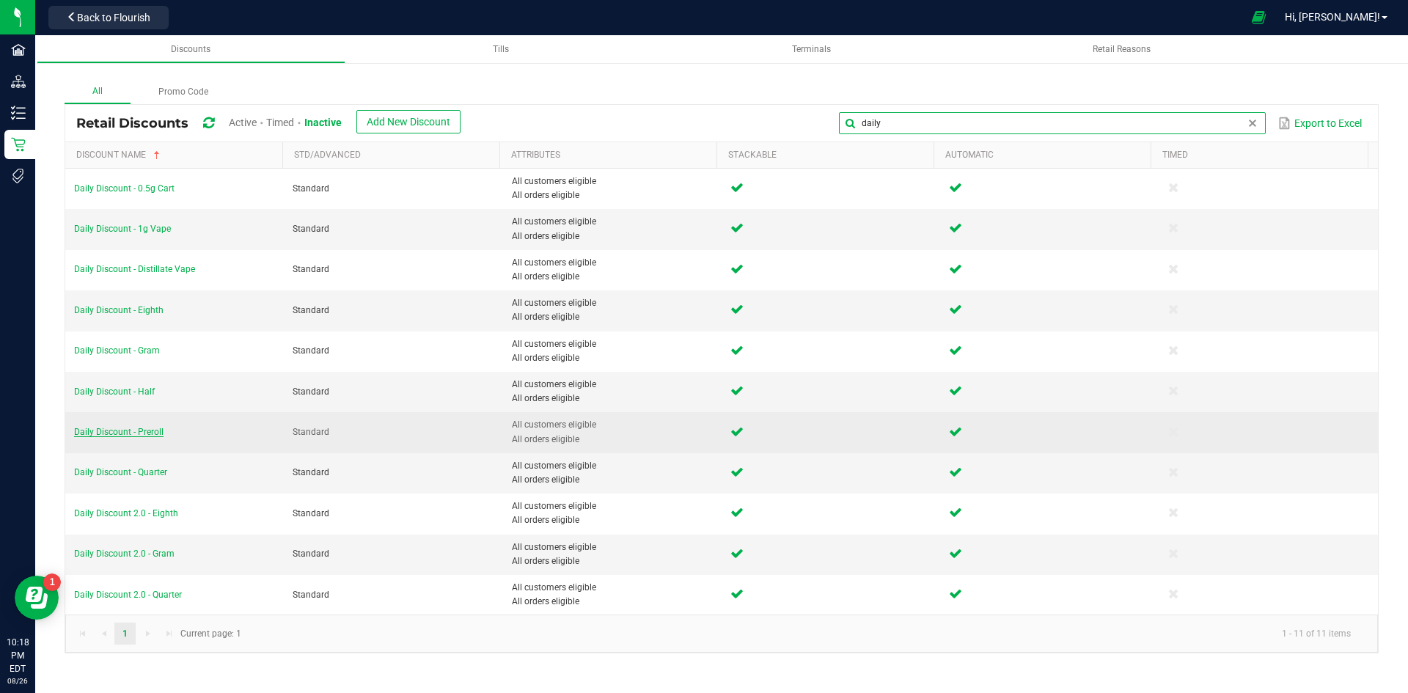
type input "daily"
click at [149, 433] on span "Daily Discount - Preroll" at bounding box center [118, 432] width 89 height 10
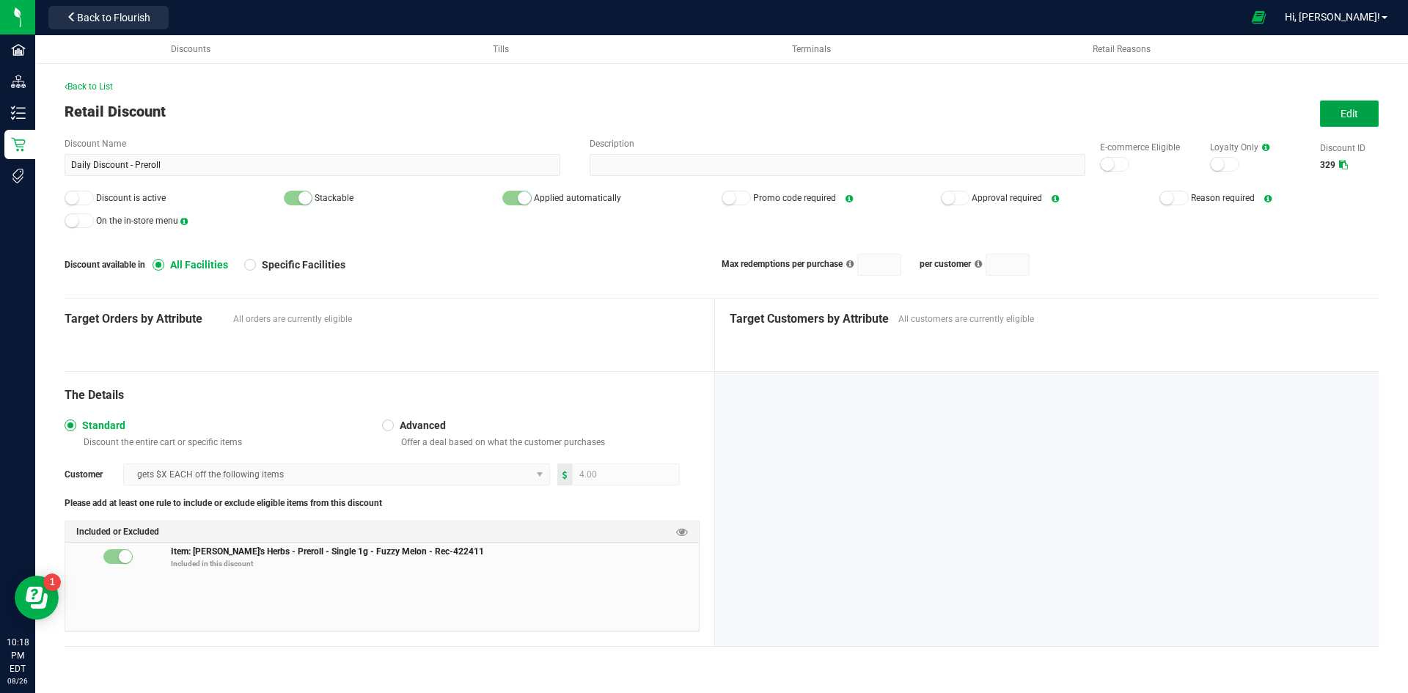
click at [1338, 114] on button "Edit" at bounding box center [1349, 113] width 59 height 26
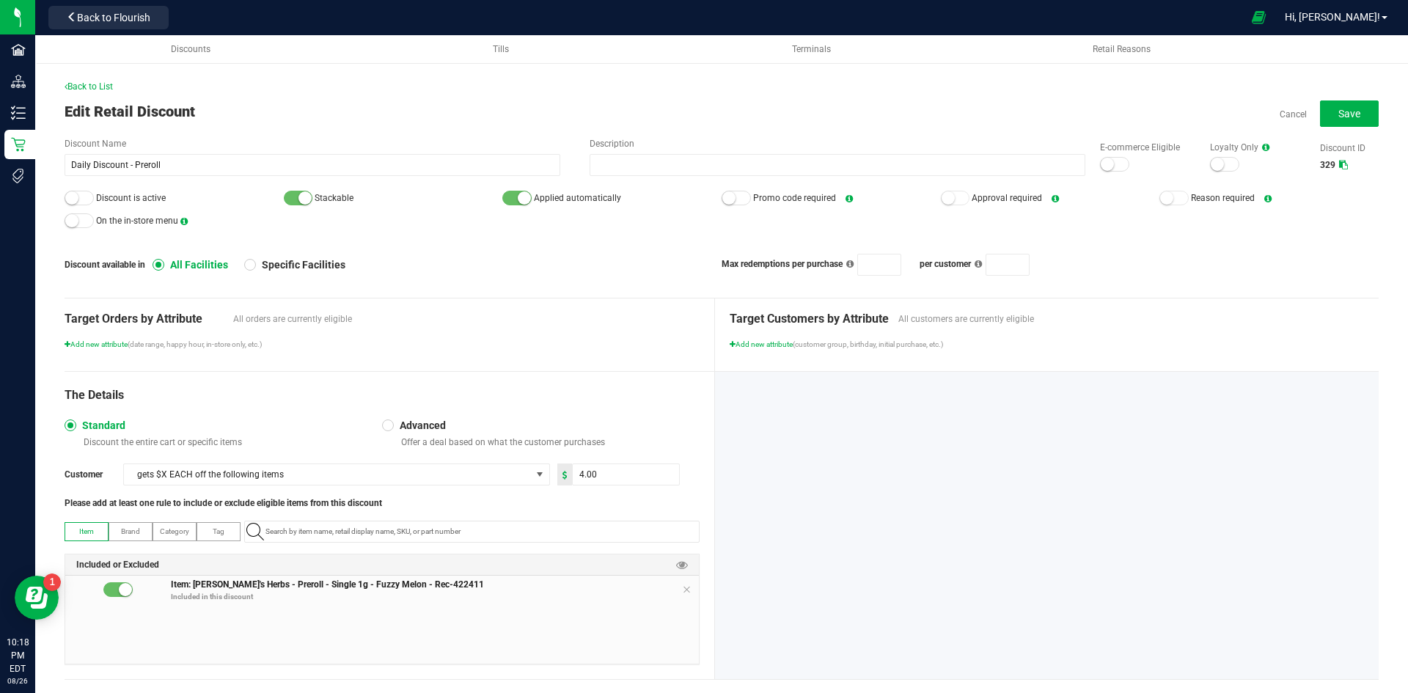
drag, startPoint x: 672, startPoint y: 590, endPoint x: 680, endPoint y: 586, distance: 8.6
click at [672, 588] on span "Item: Hank's Herbs - Preroll - Single 1g - Fuzzy Melon - Rec-422411 Included in…" at bounding box center [435, 592] width 528 height 29
click at [682, 586] on icon at bounding box center [686, 590] width 9 height 12
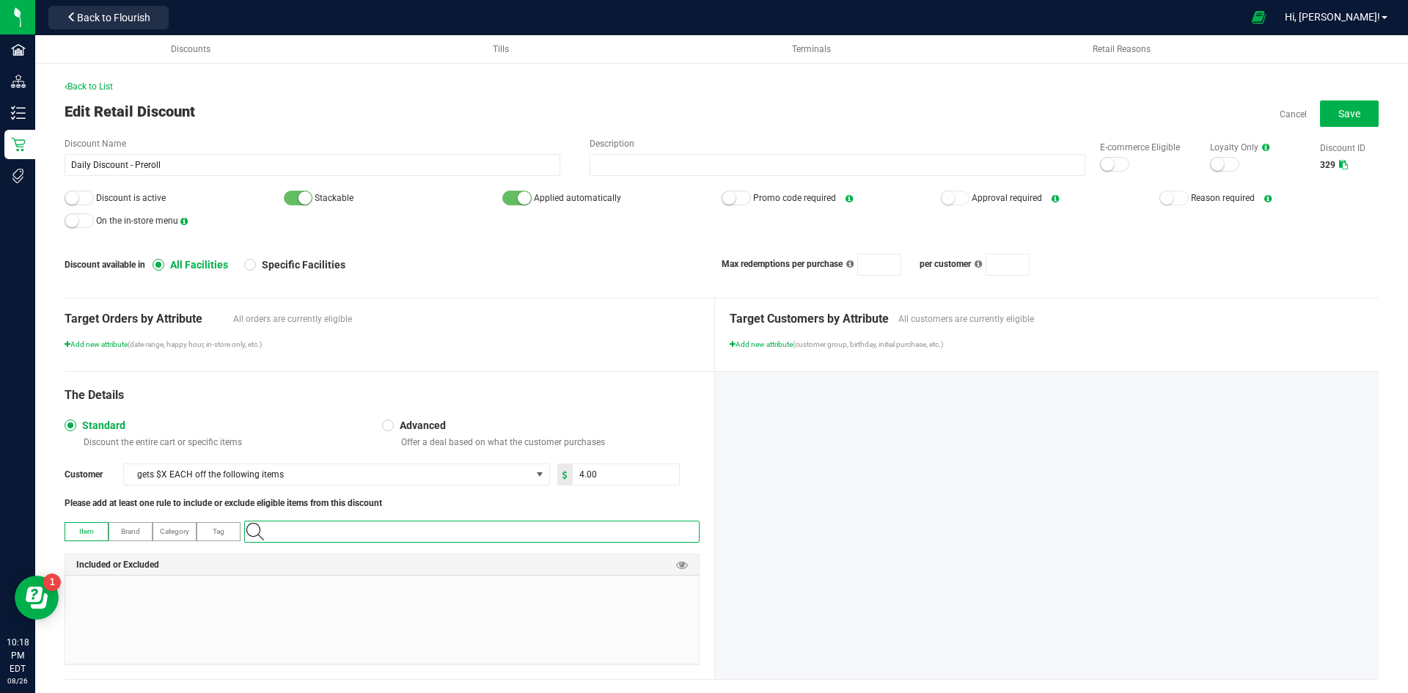
paste input "1.16.233.73810.0"
type input "1.16.233.73810.0"
click at [494, 555] on Blend "Slater-Preroll-Single 1g-Indica Blend" at bounding box center [469, 557] width 448 height 22
click at [1320, 122] on button "Save" at bounding box center [1349, 113] width 59 height 26
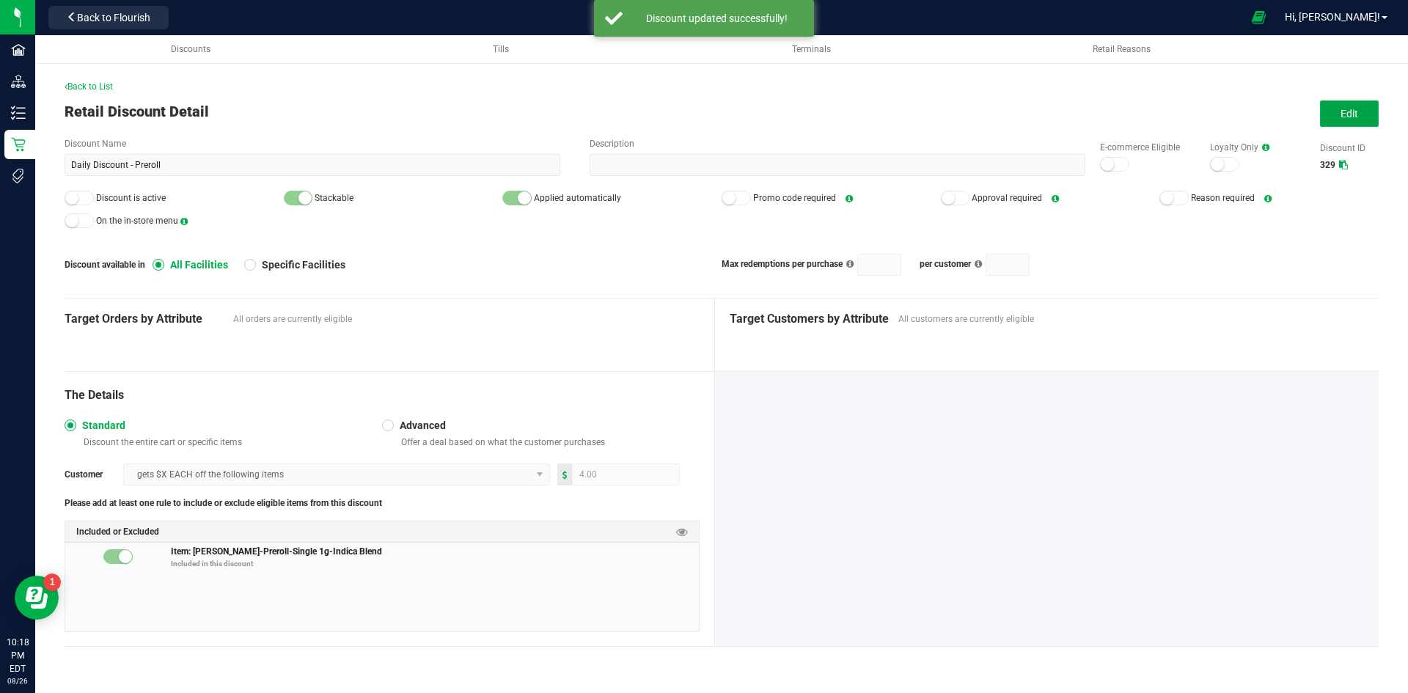
click at [1360, 114] on button "Edit" at bounding box center [1349, 113] width 59 height 26
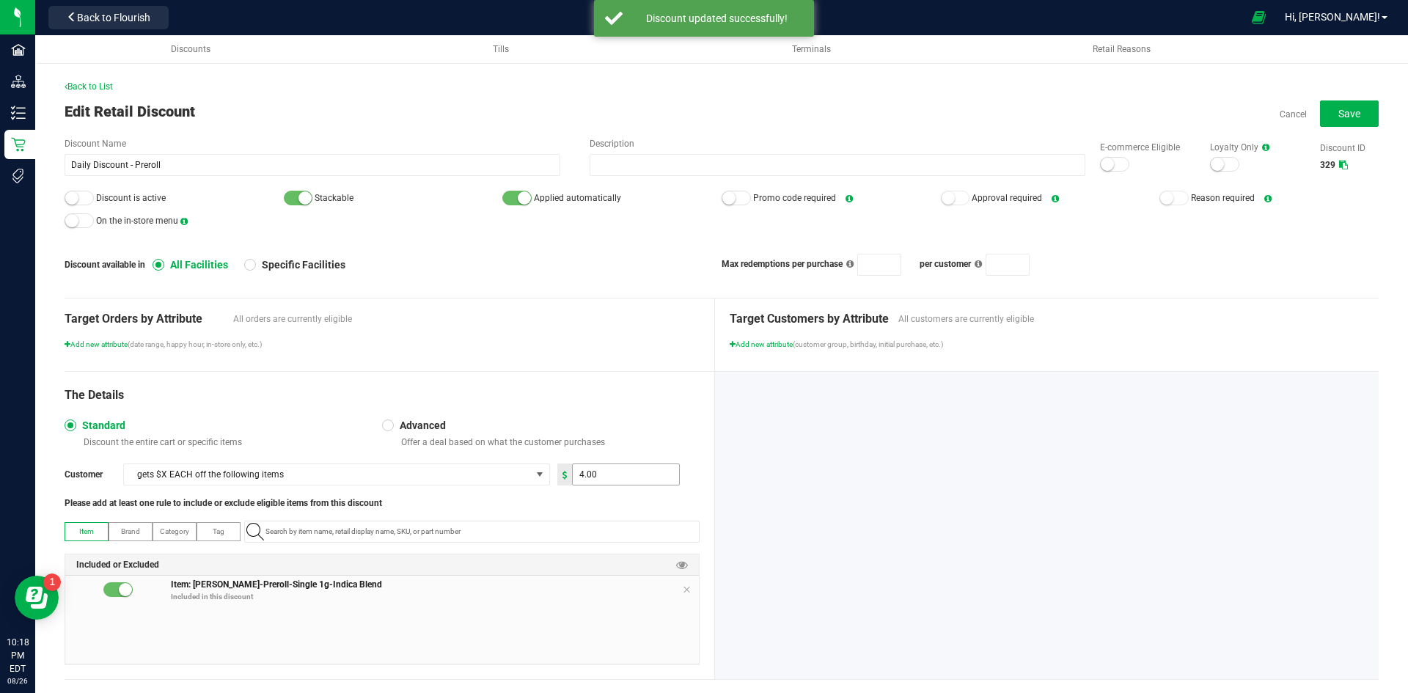
type input "4"
click at [630, 481] on input "4" at bounding box center [626, 474] width 106 height 21
type input "2.00"
click at [659, 394] on div "The Details" at bounding box center [382, 395] width 635 height 18
click at [1343, 100] on button "Save" at bounding box center [1349, 113] width 59 height 26
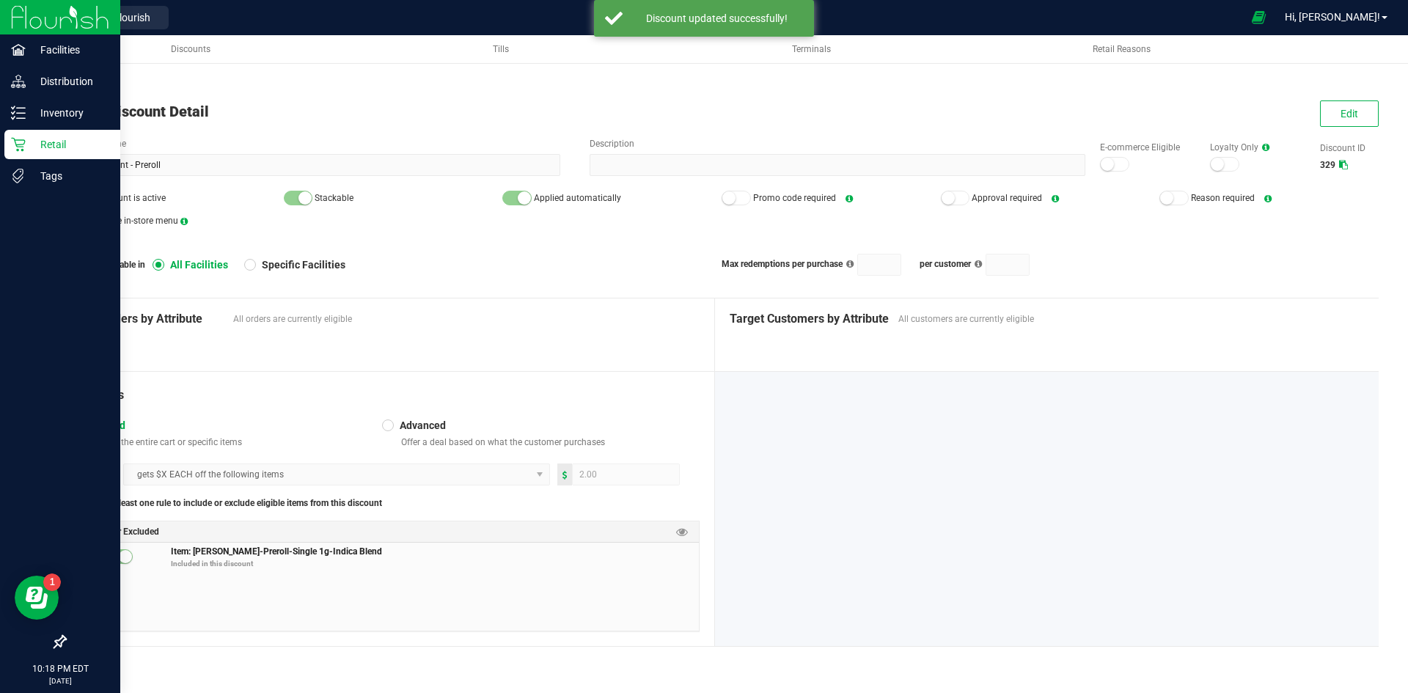
click at [13, 137] on icon at bounding box center [18, 144] width 15 height 15
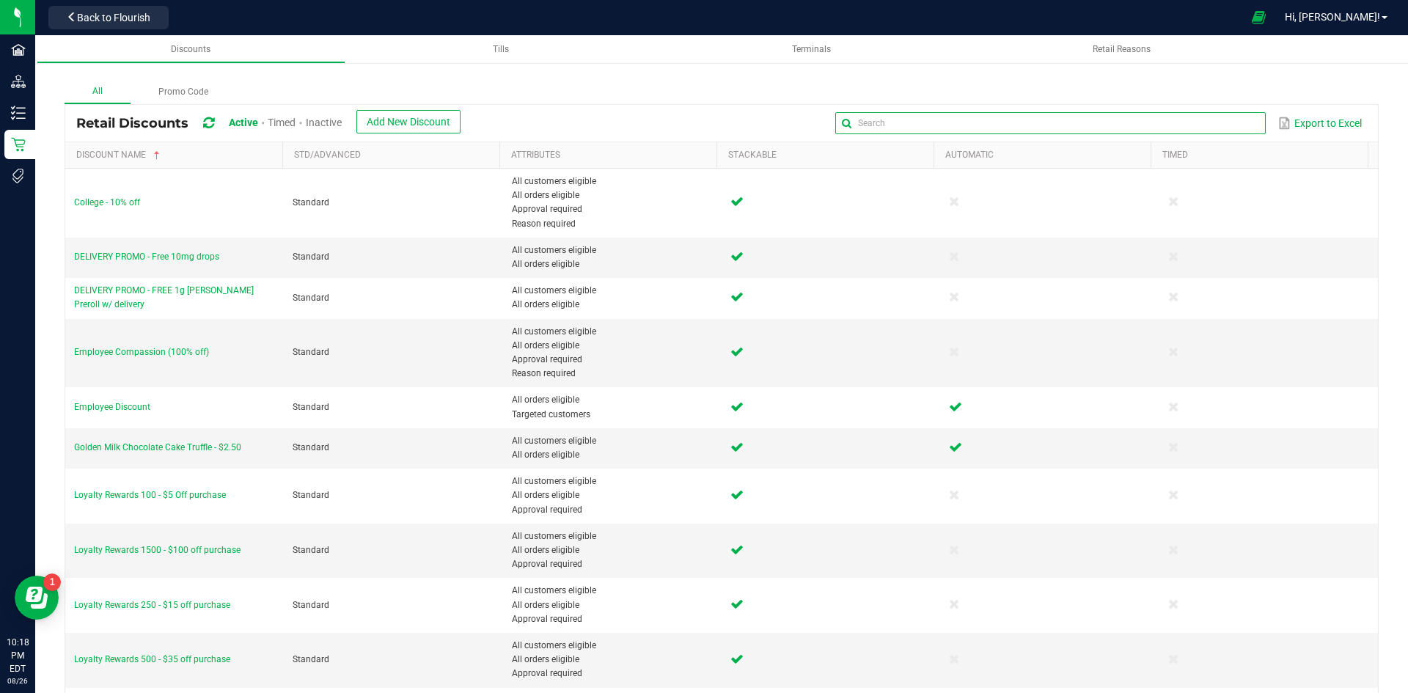
click at [1197, 119] on input "text" at bounding box center [1050, 123] width 430 height 22
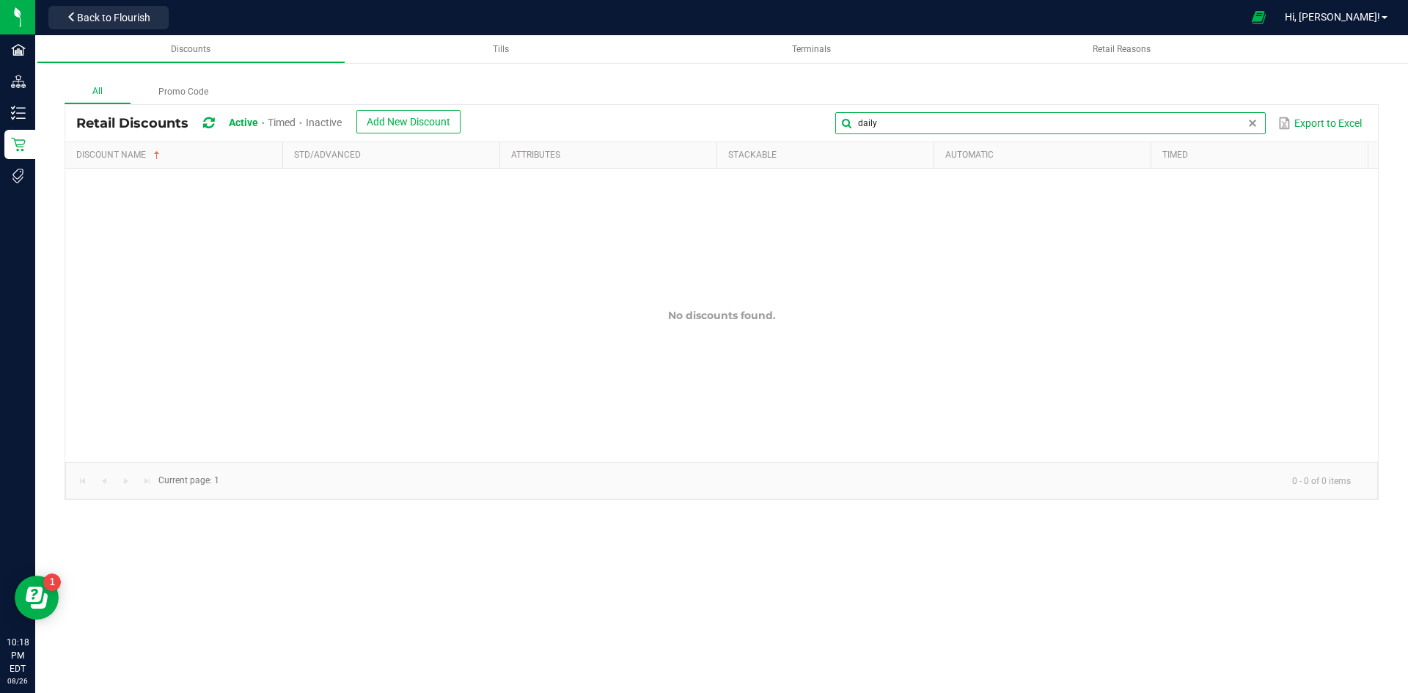
type input "daily"
click at [330, 121] on span "Inactive" at bounding box center [324, 123] width 36 height 12
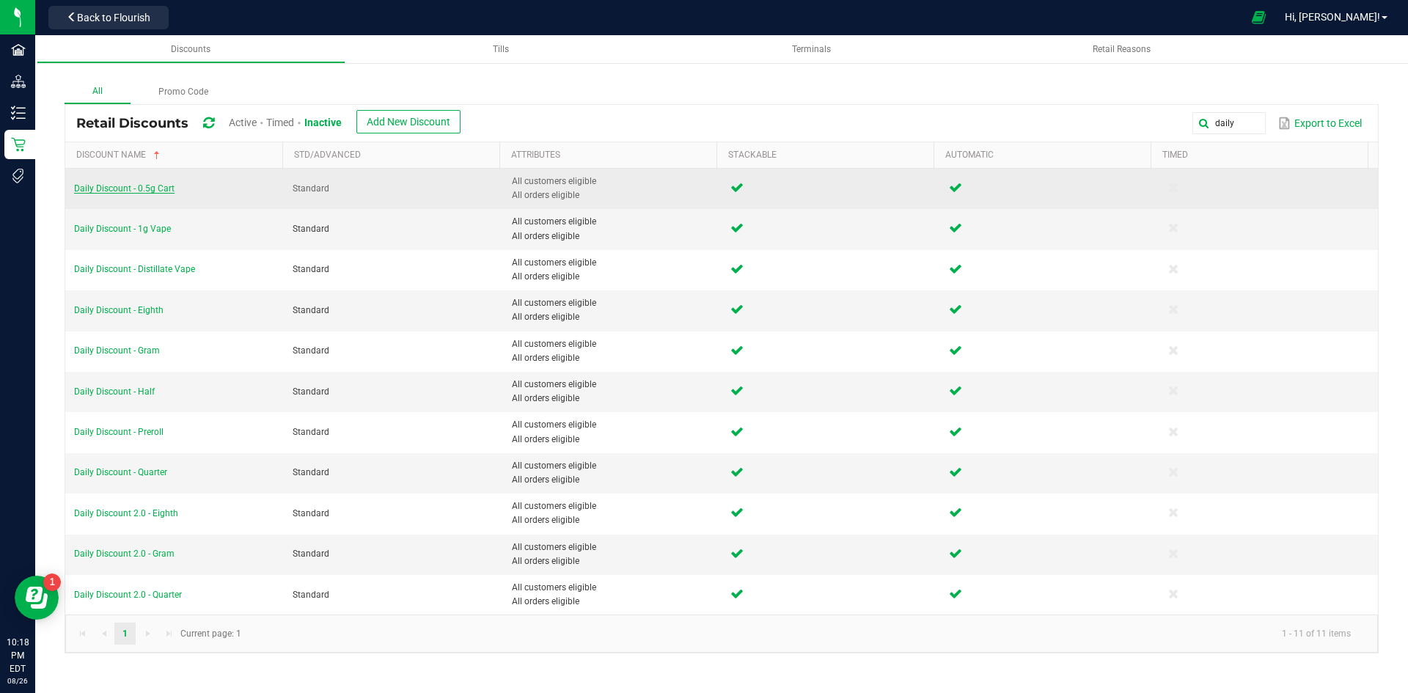
click at [157, 191] on span "Daily Discount - 0.5g Cart" at bounding box center [124, 188] width 100 height 10
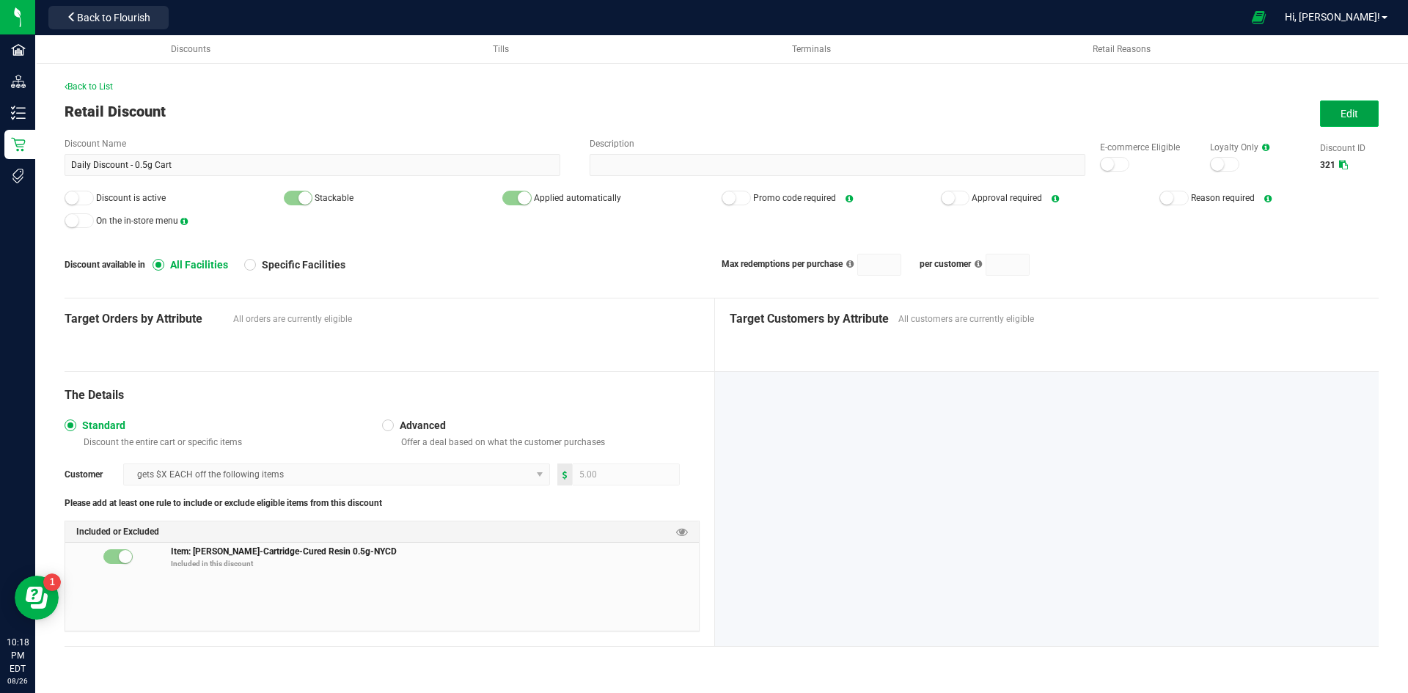
click at [1329, 114] on button "Edit" at bounding box center [1349, 113] width 59 height 26
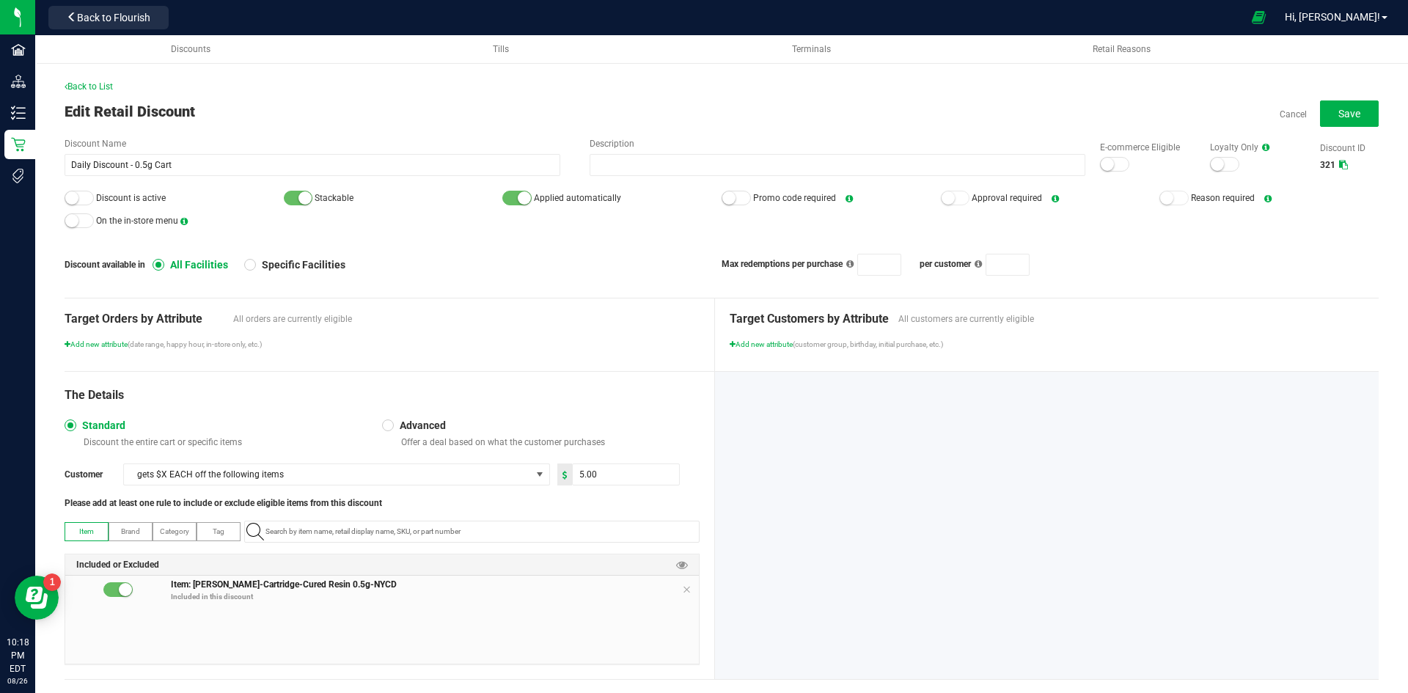
click at [686, 589] on span "Item: Slater-Cartridge-Cured Resin 0.5g-NYCD Included in this discount" at bounding box center [435, 592] width 528 height 29
click at [685, 589] on icon at bounding box center [686, 590] width 9 height 12
paste input "1.17.44194.63241.0"
type input "1.17.44194.63241.0"
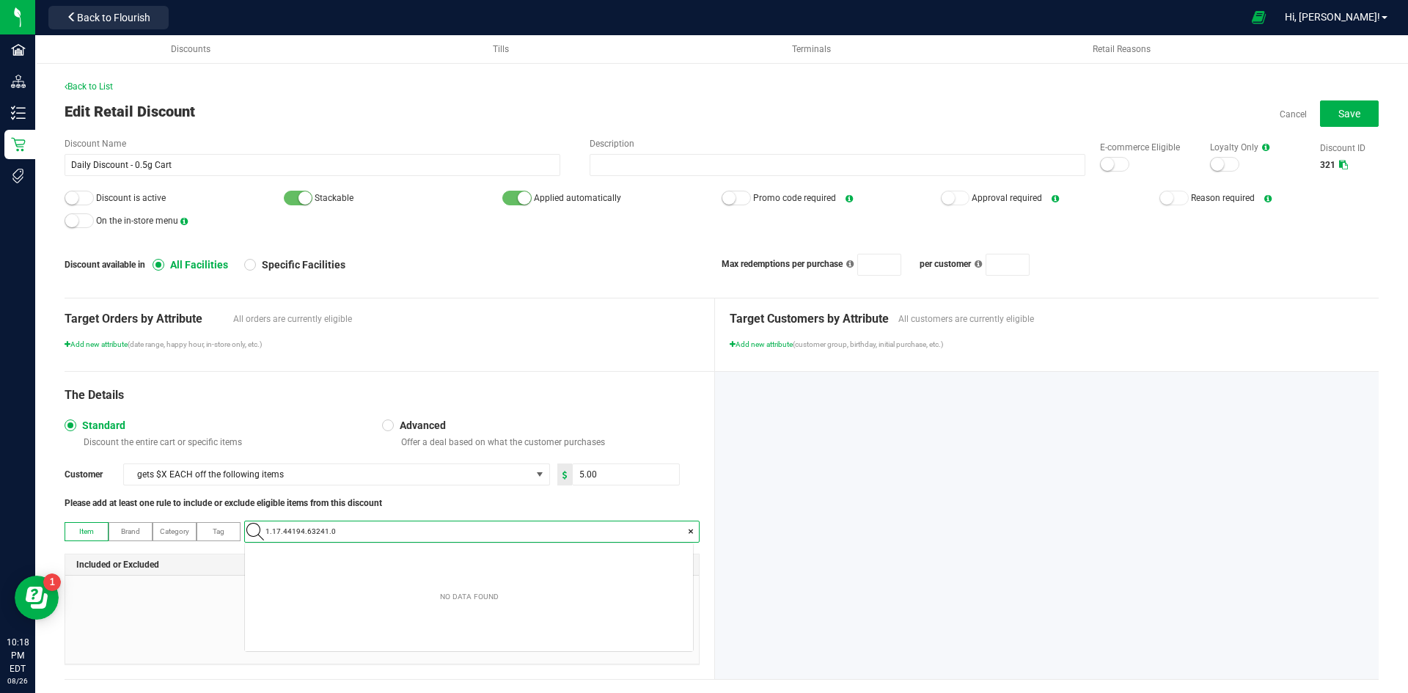
scroll to position [21, 448]
click at [378, 559] on span "Slater-Cartridge-Cured Resin 0.5g-OG Kush" at bounding box center [342, 556] width 177 height 15
click at [589, 476] on input "5" at bounding box center [626, 474] width 106 height 21
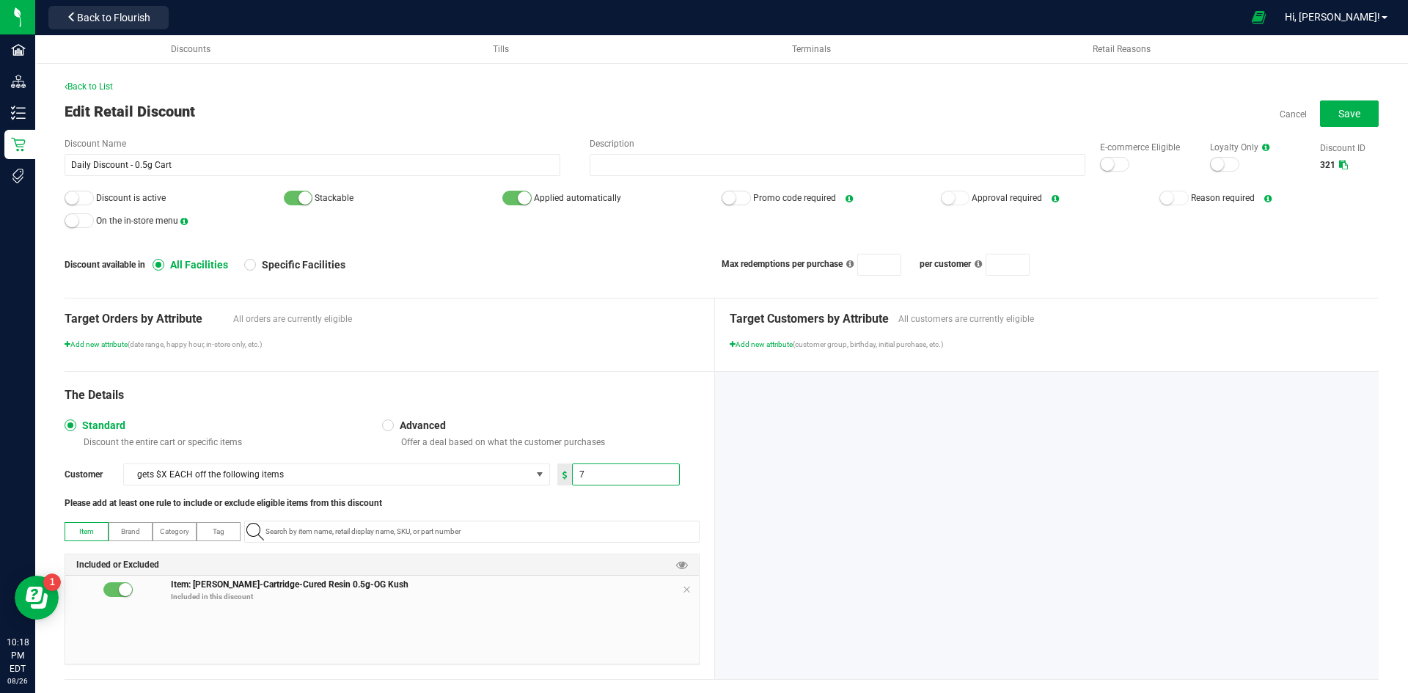
type input "7.00"
click at [626, 391] on div "The Details" at bounding box center [382, 395] width 635 height 18
click at [1338, 114] on span "Save" at bounding box center [1349, 114] width 22 height 12
